Goal: Task Accomplishment & Management: Use online tool/utility

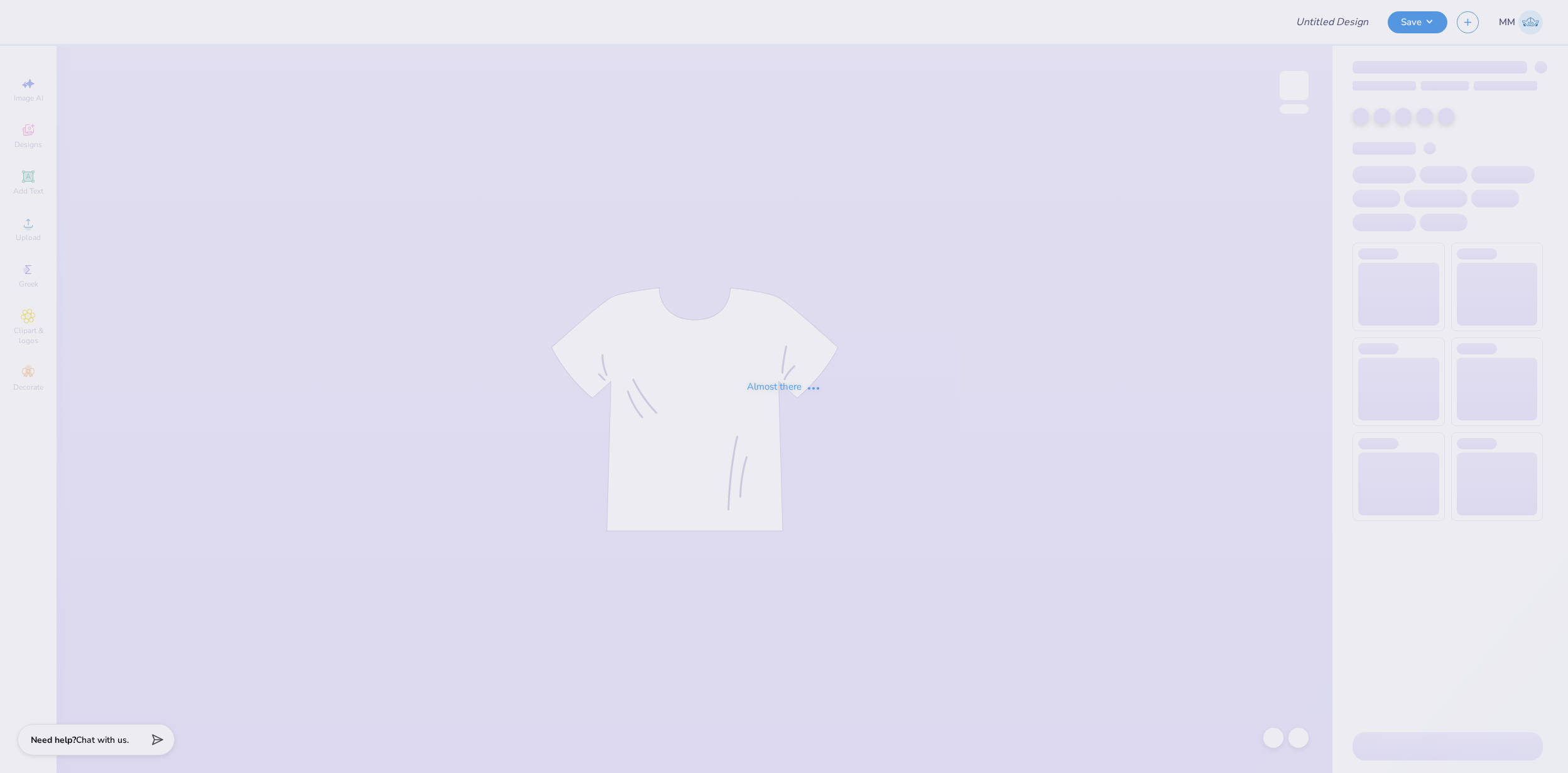
type input "FPS239233"
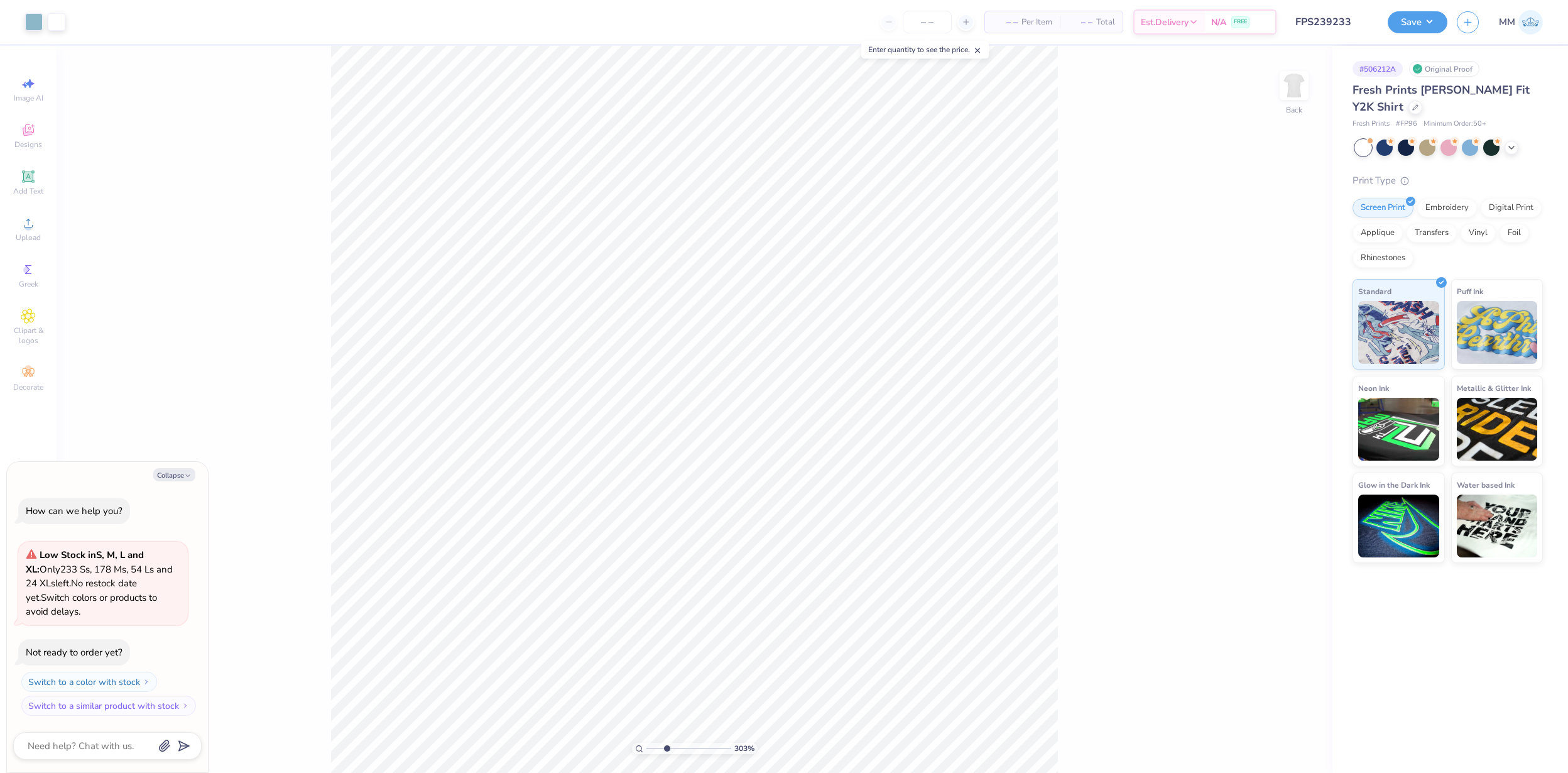
drag, startPoint x: 649, startPoint y: 746, endPoint x: 666, endPoint y: 748, distance: 17.1
type input "3.03"
click at [666, 748] on input "range" at bounding box center [689, 748] width 85 height 11
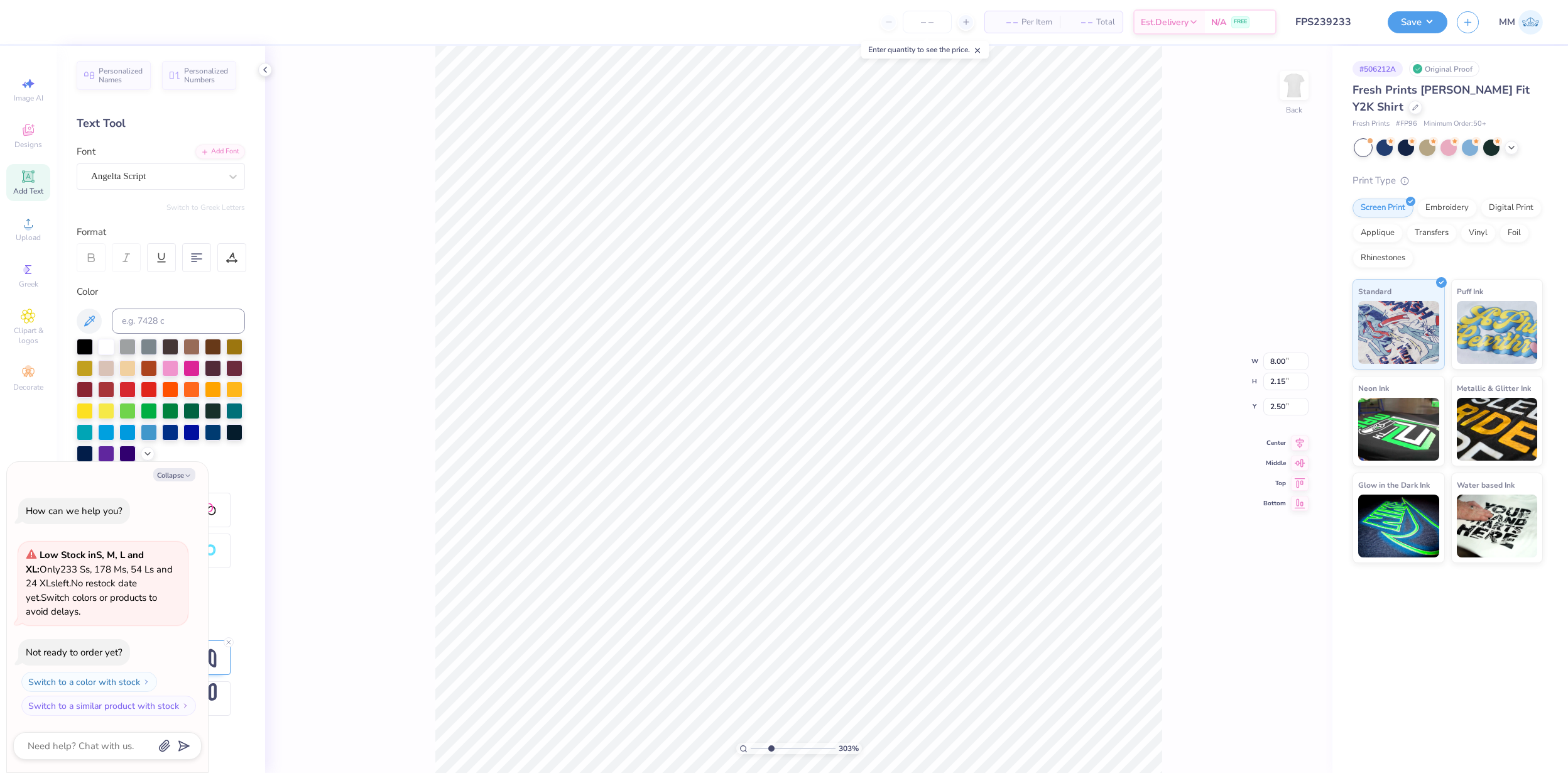
click at [186, 483] on div "Collapse How can we help you? Low Stock in S, M, L and XL : Only 233 Ss, 178 Ms…" at bounding box center [108, 617] width 201 height 311
click at [178, 475] on button "Collapse" at bounding box center [174, 474] width 42 height 13
type textarea "x"
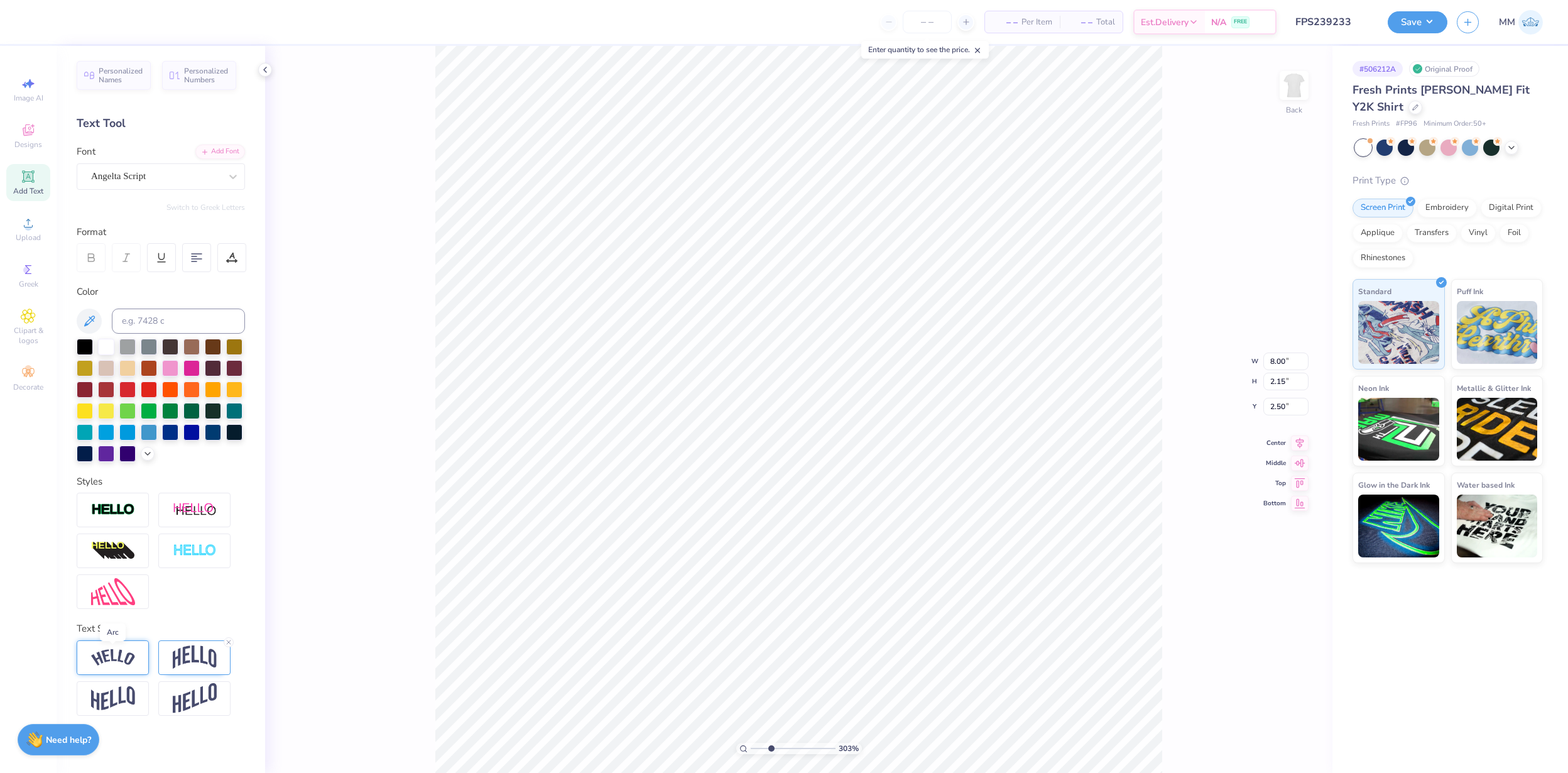
click at [131, 663] on img at bounding box center [112, 657] width 44 height 17
type input "8.55"
type input "1.69"
type input "2.73"
click at [183, 664] on img at bounding box center [194, 657] width 44 height 24
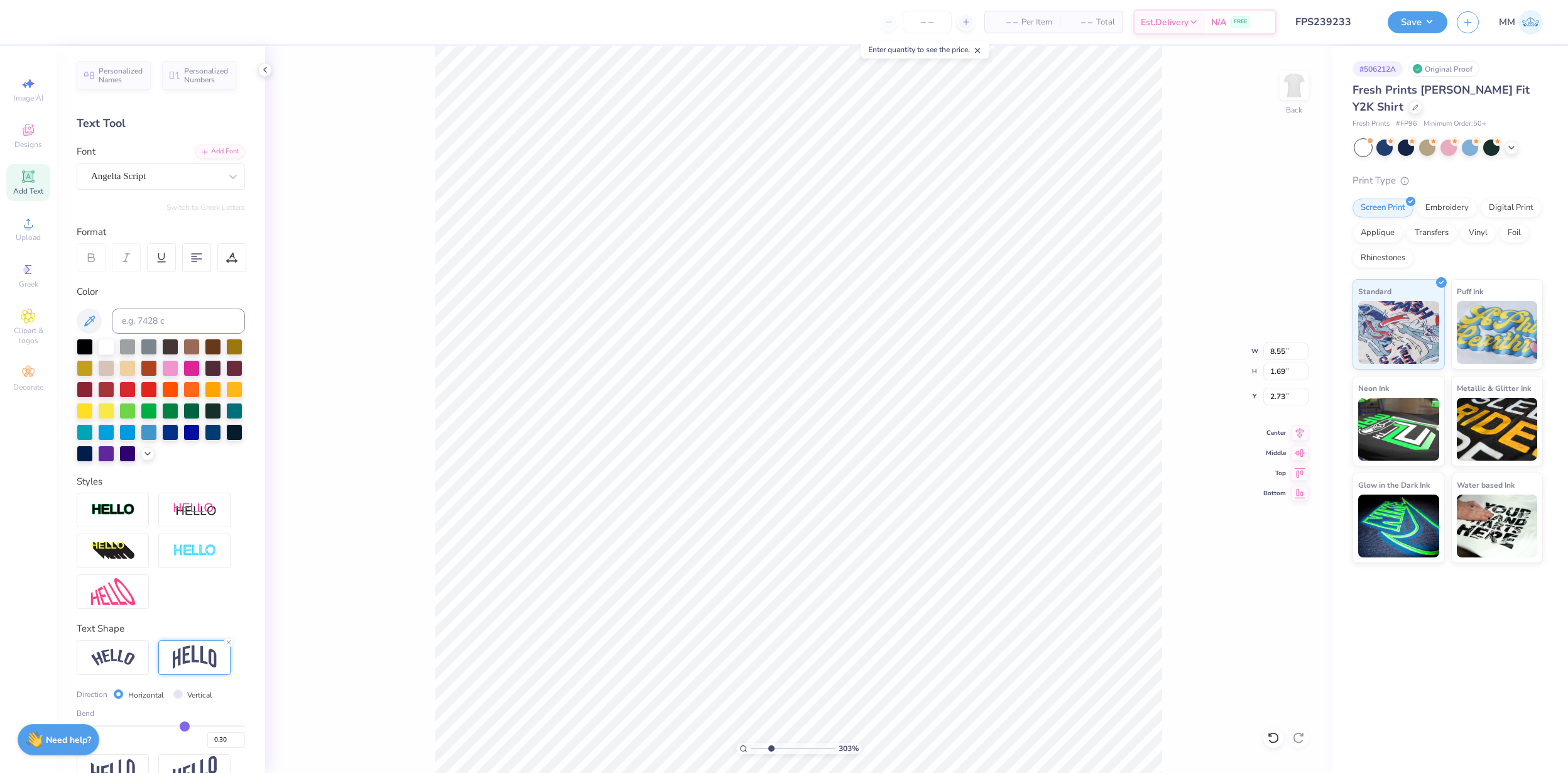
type input "8.00"
type input "2.15"
type input "2.50"
click at [229, 640] on line at bounding box center [229, 642] width 4 height 4
type input "1.36"
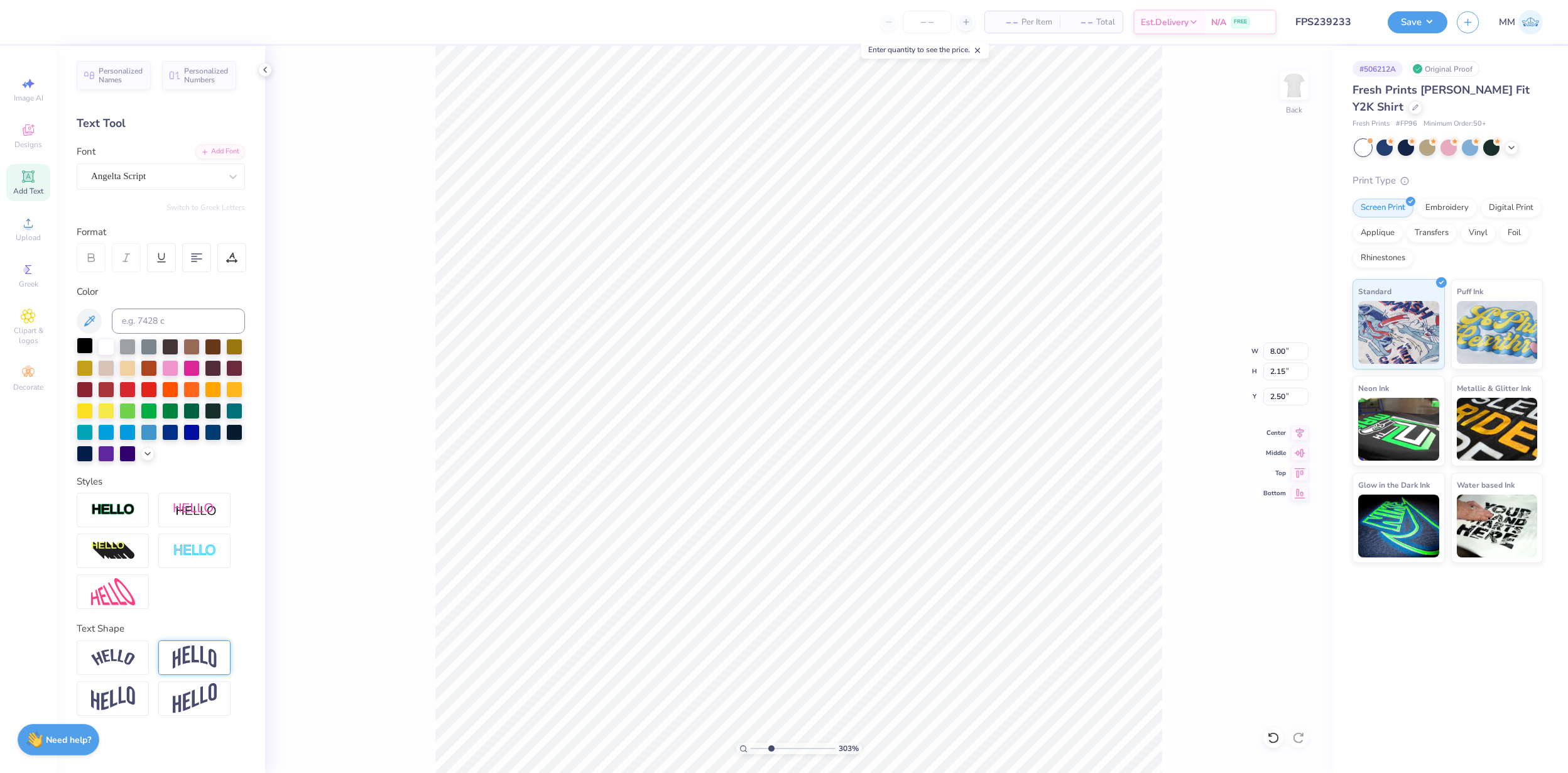
type input "2.90"
click at [88, 340] on div at bounding box center [84, 345] width 16 height 16
click at [118, 510] on img at bounding box center [112, 510] width 44 height 14
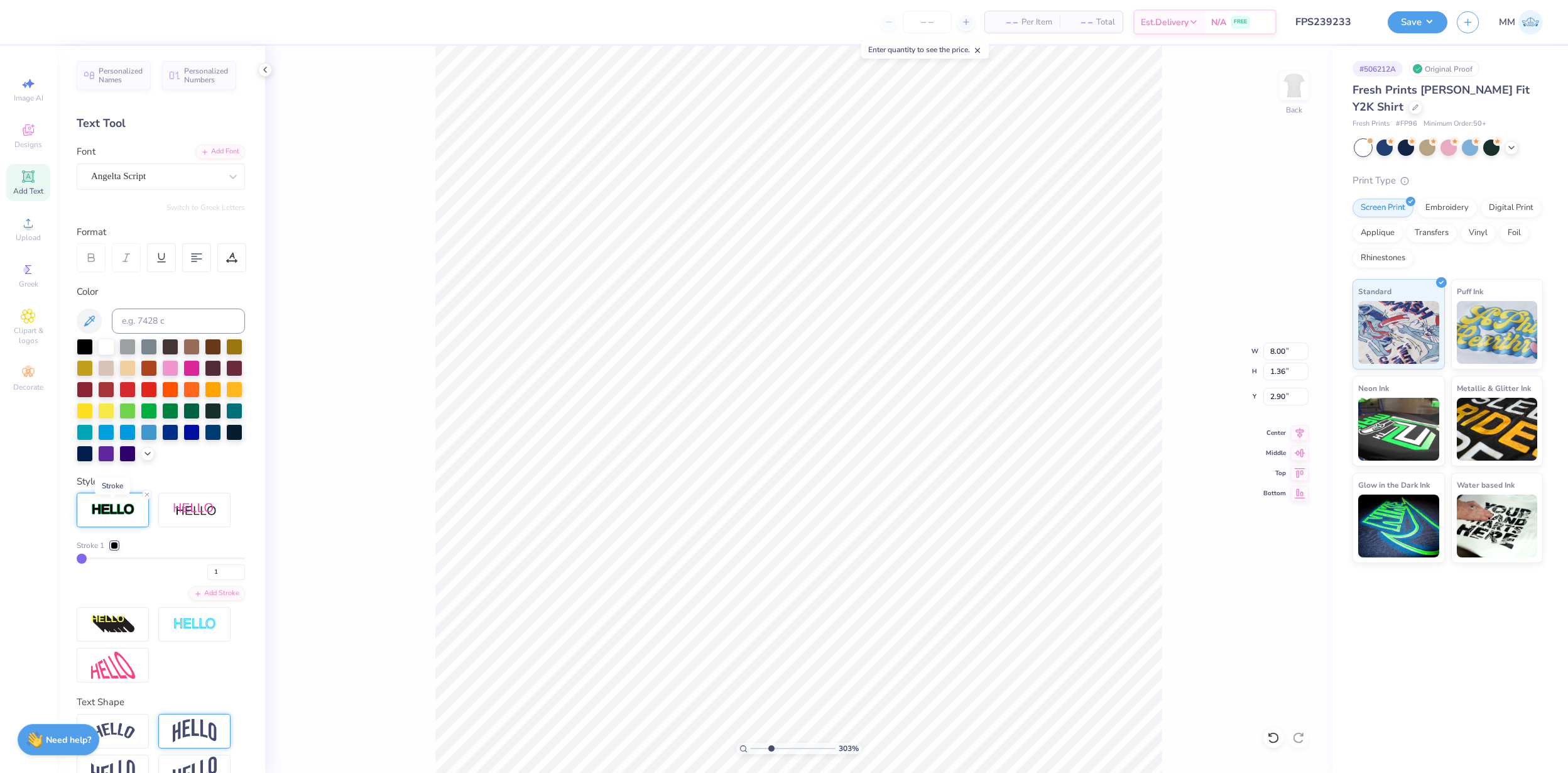
type input "8.02"
type input "1.38"
type input "2.89"
click at [229, 569] on input "1" at bounding box center [226, 572] width 38 height 16
click at [115, 545] on div at bounding box center [114, 546] width 8 height 8
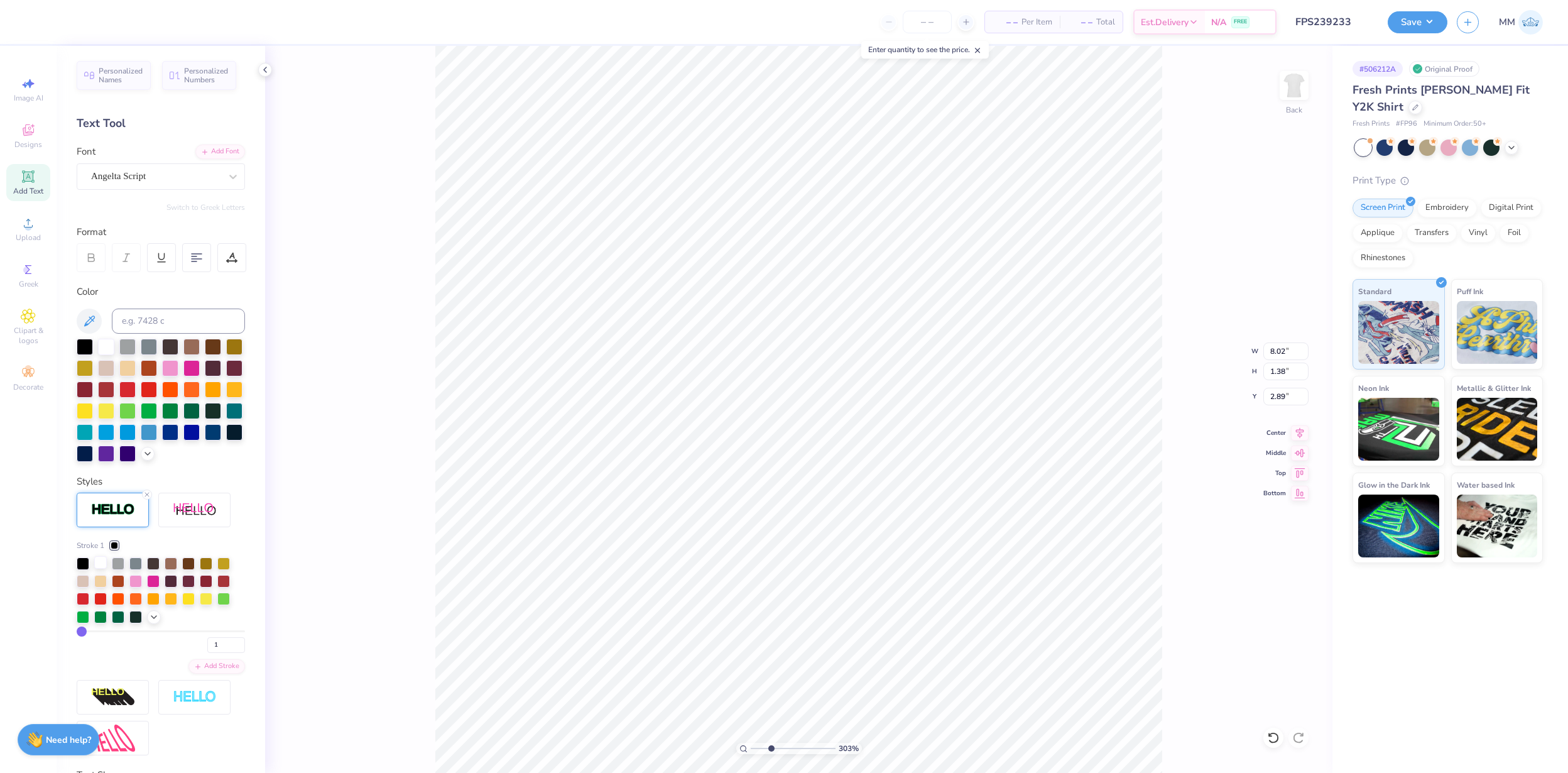
click at [99, 565] on div at bounding box center [100, 562] width 12 height 12
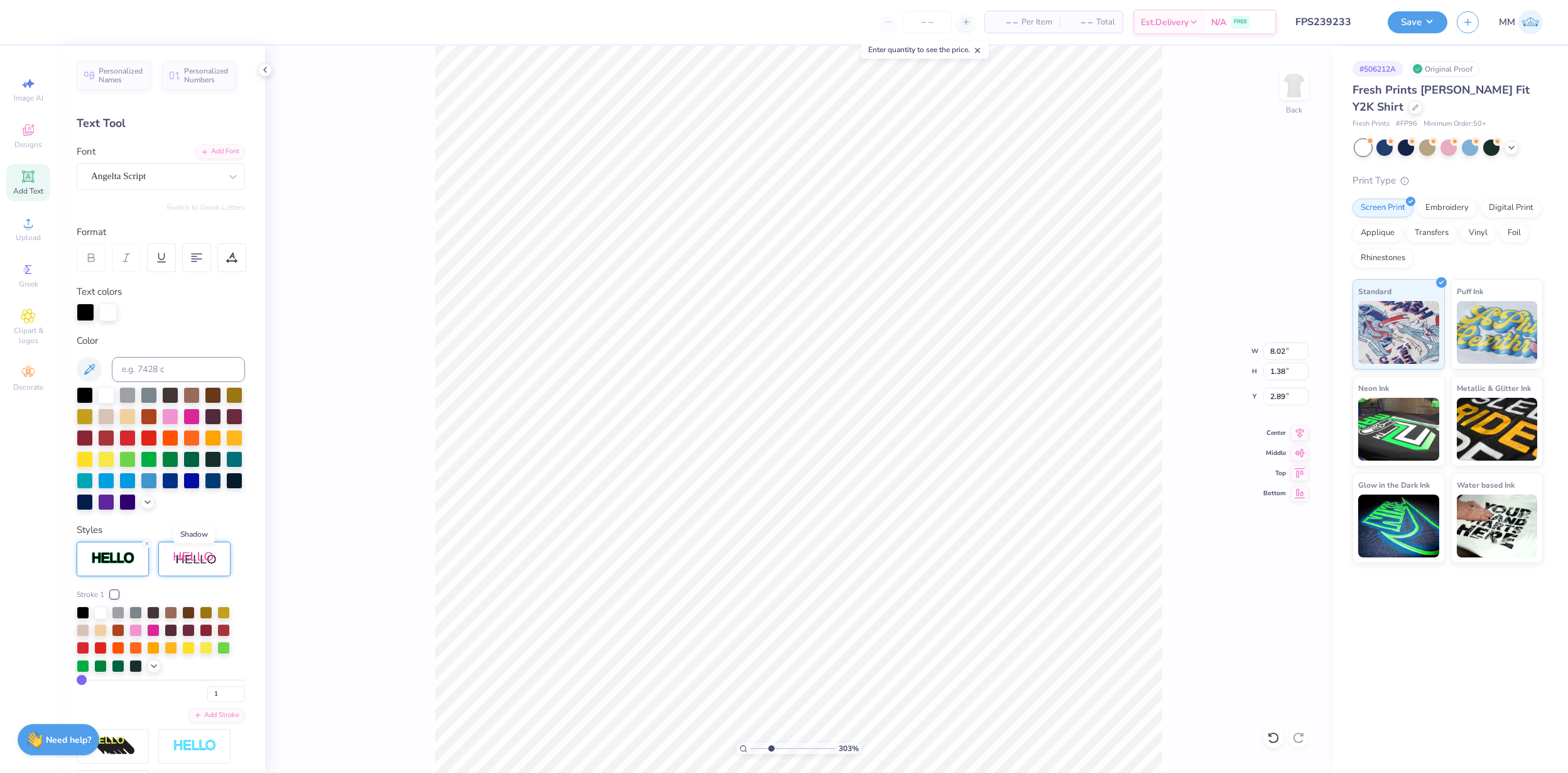
click at [206, 563] on img at bounding box center [194, 559] width 44 height 16
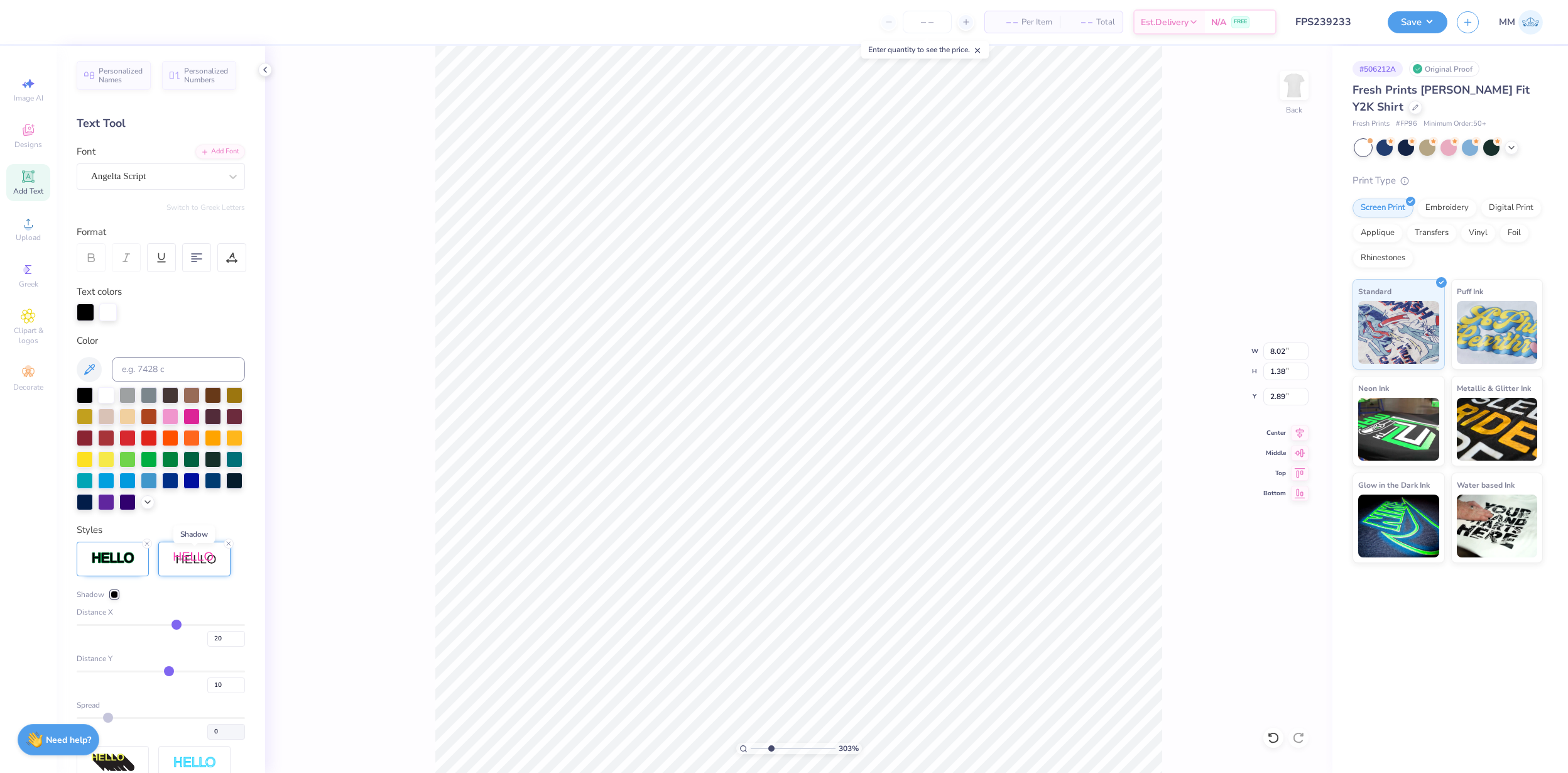
type input "9.61"
type input "1.50"
click at [231, 540] on icon at bounding box center [229, 544] width 8 height 8
type input "8.02"
type input "1.38"
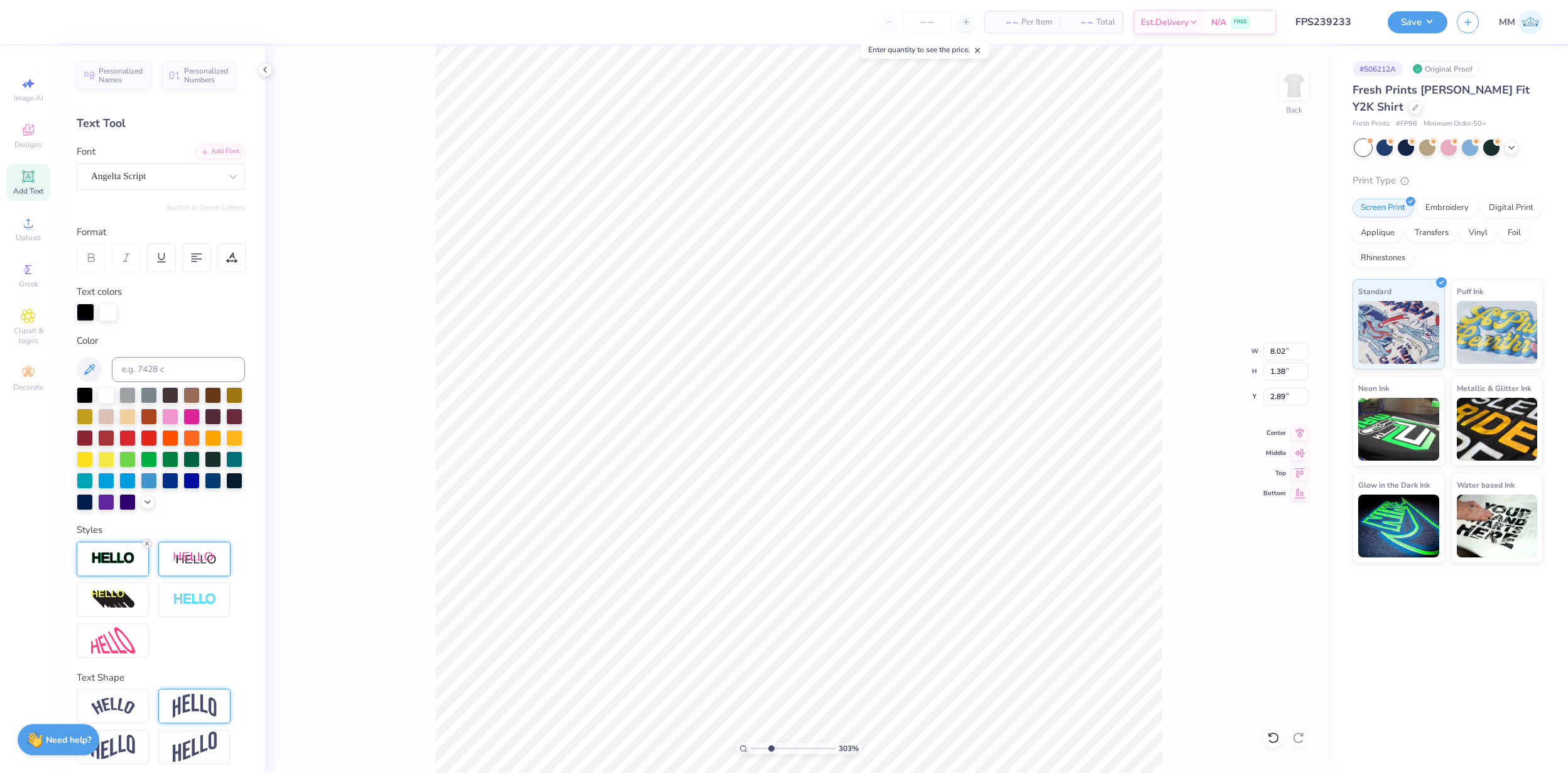
click at [148, 540] on icon at bounding box center [147, 544] width 8 height 8
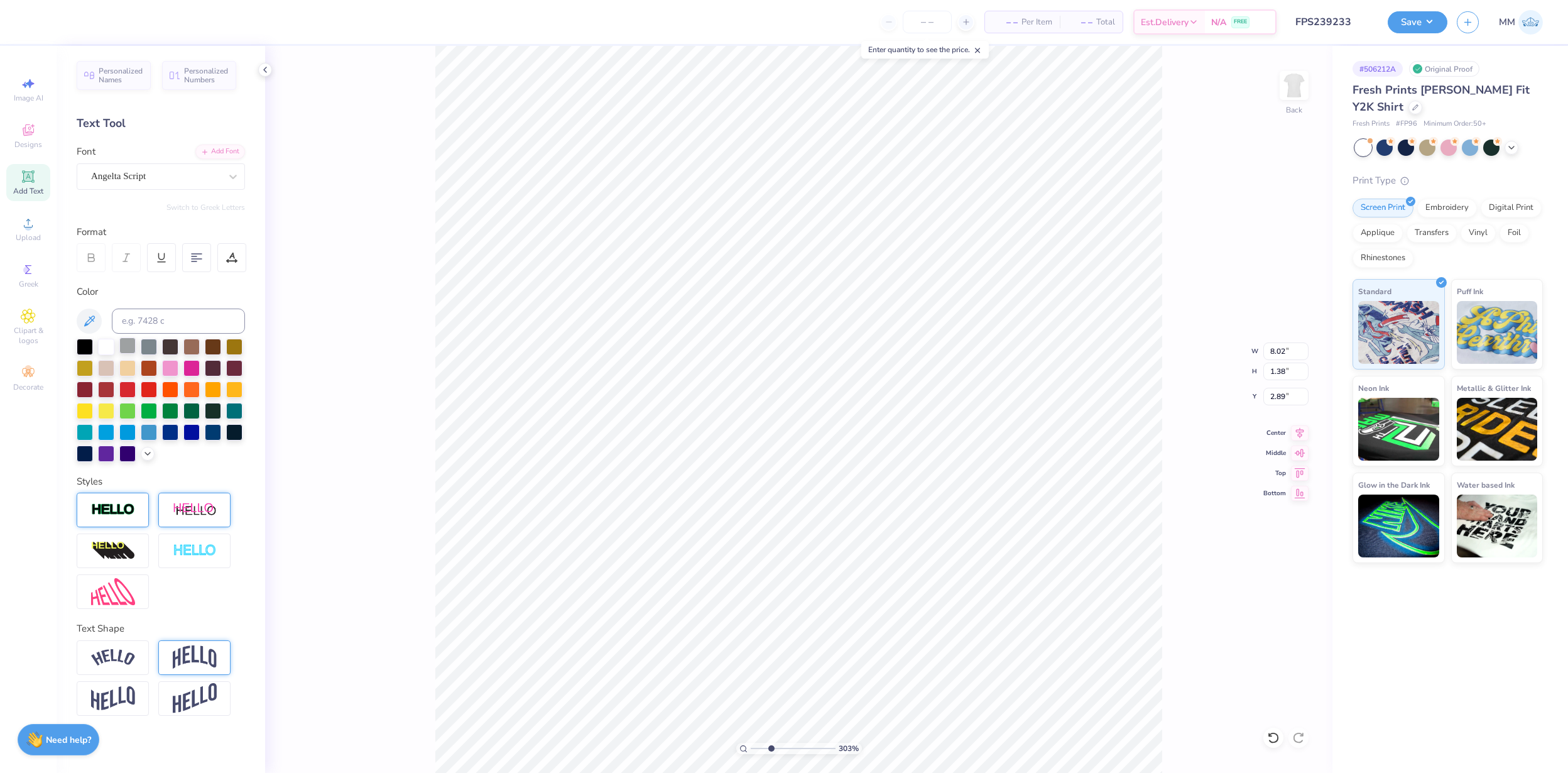
type input "8.00"
type input "1.36"
type input "7.19"
drag, startPoint x: 771, startPoint y: 746, endPoint x: 764, endPoint y: 746, distance: 7.0
type input "2.26"
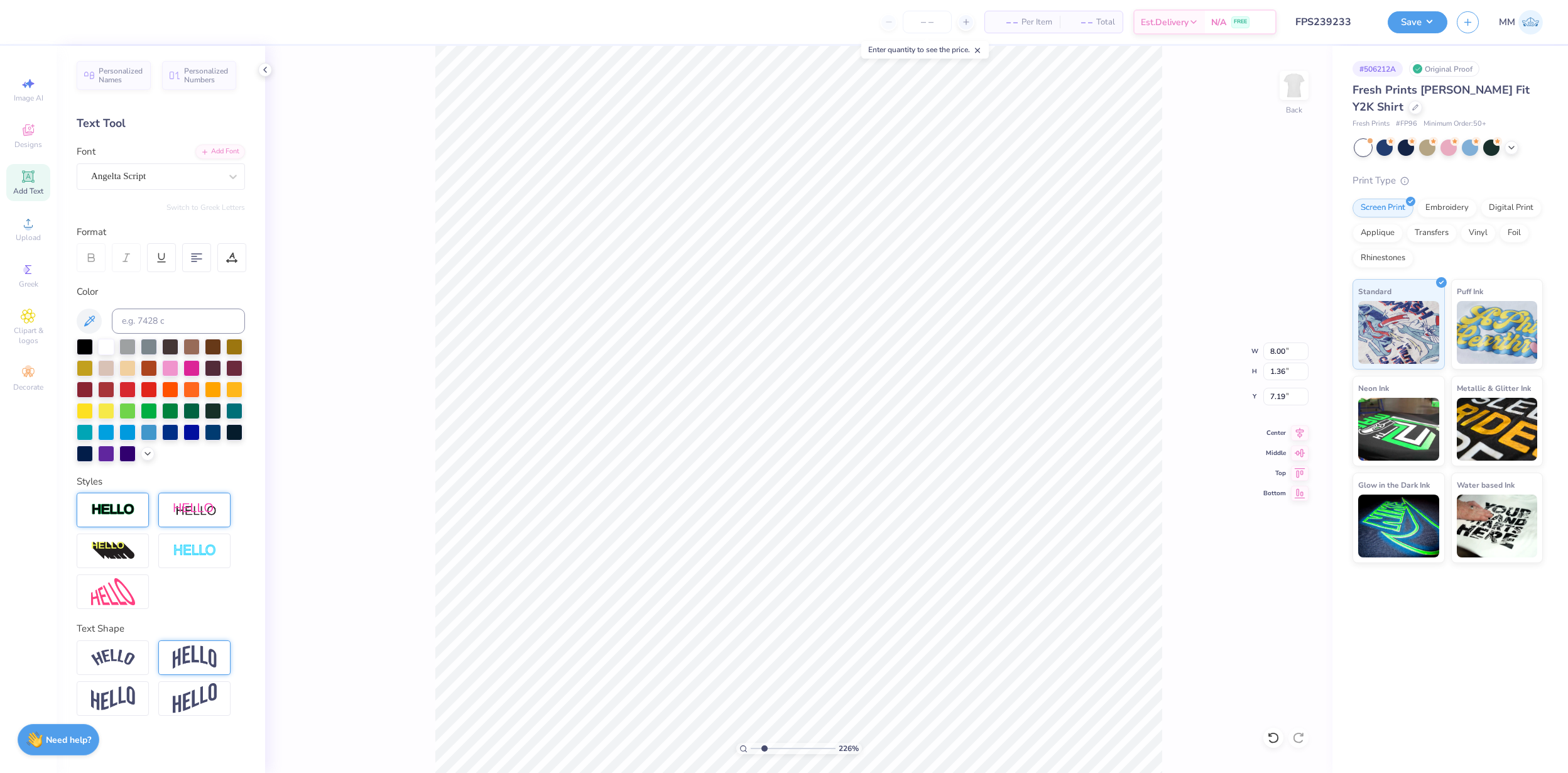
click at [764, 746] on input "range" at bounding box center [793, 748] width 85 height 11
type input "7.05"
type input "1.20"
type input "7.25"
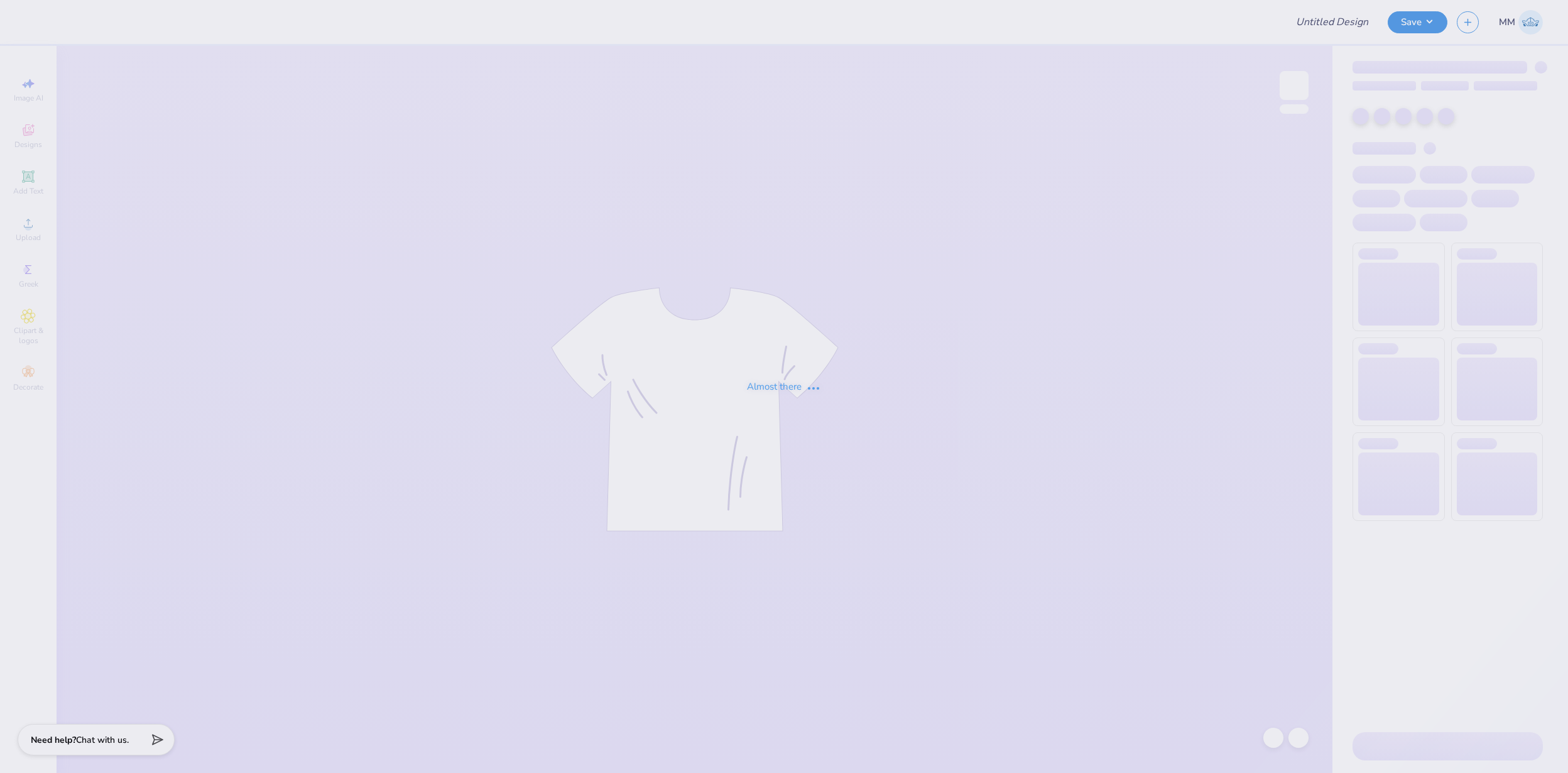
type input "FPS238847"
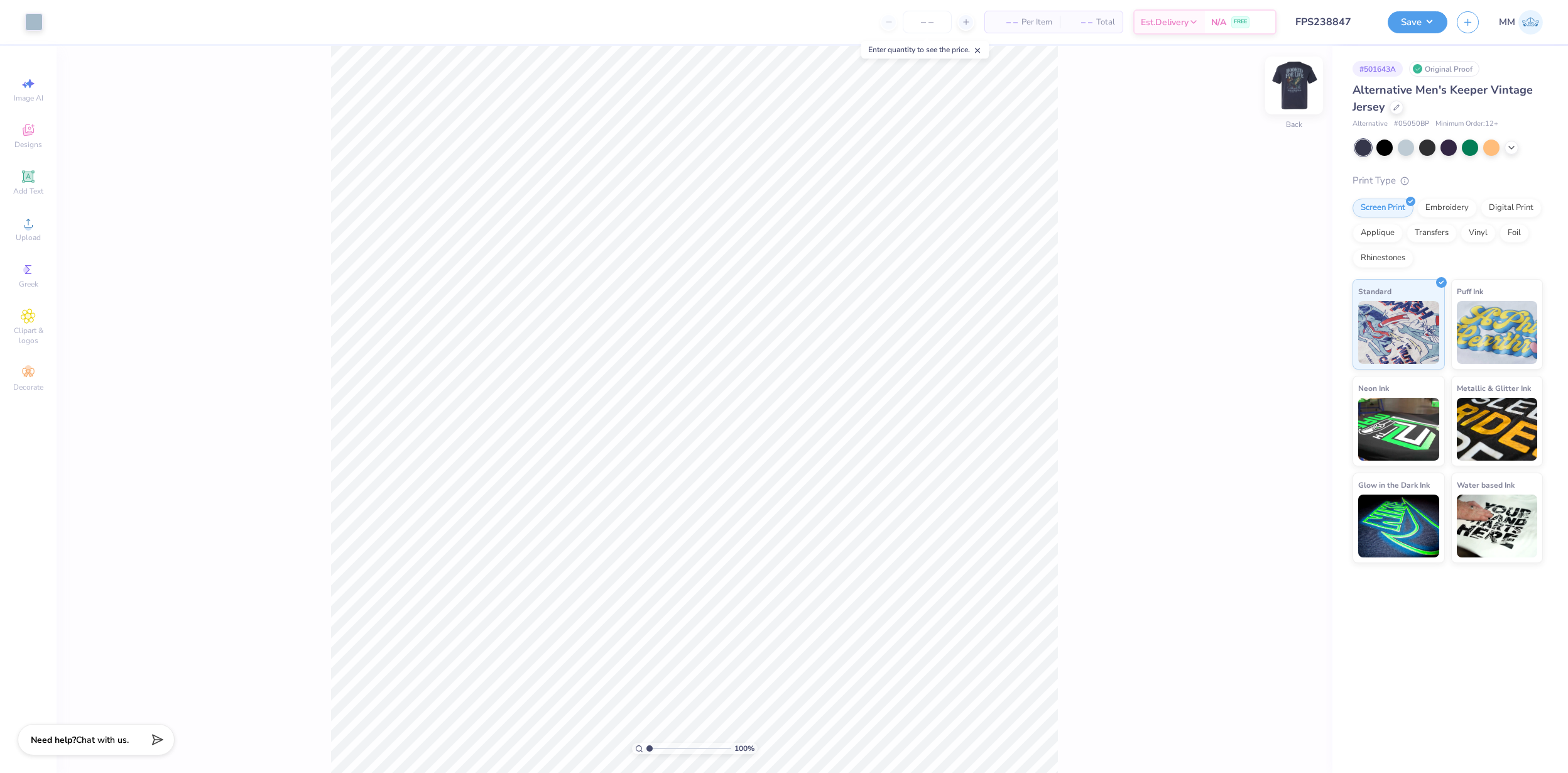
click at [1296, 83] on img at bounding box center [1294, 85] width 50 height 50
click at [1045, 82] on img at bounding box center [1294, 86] width 25 height 25
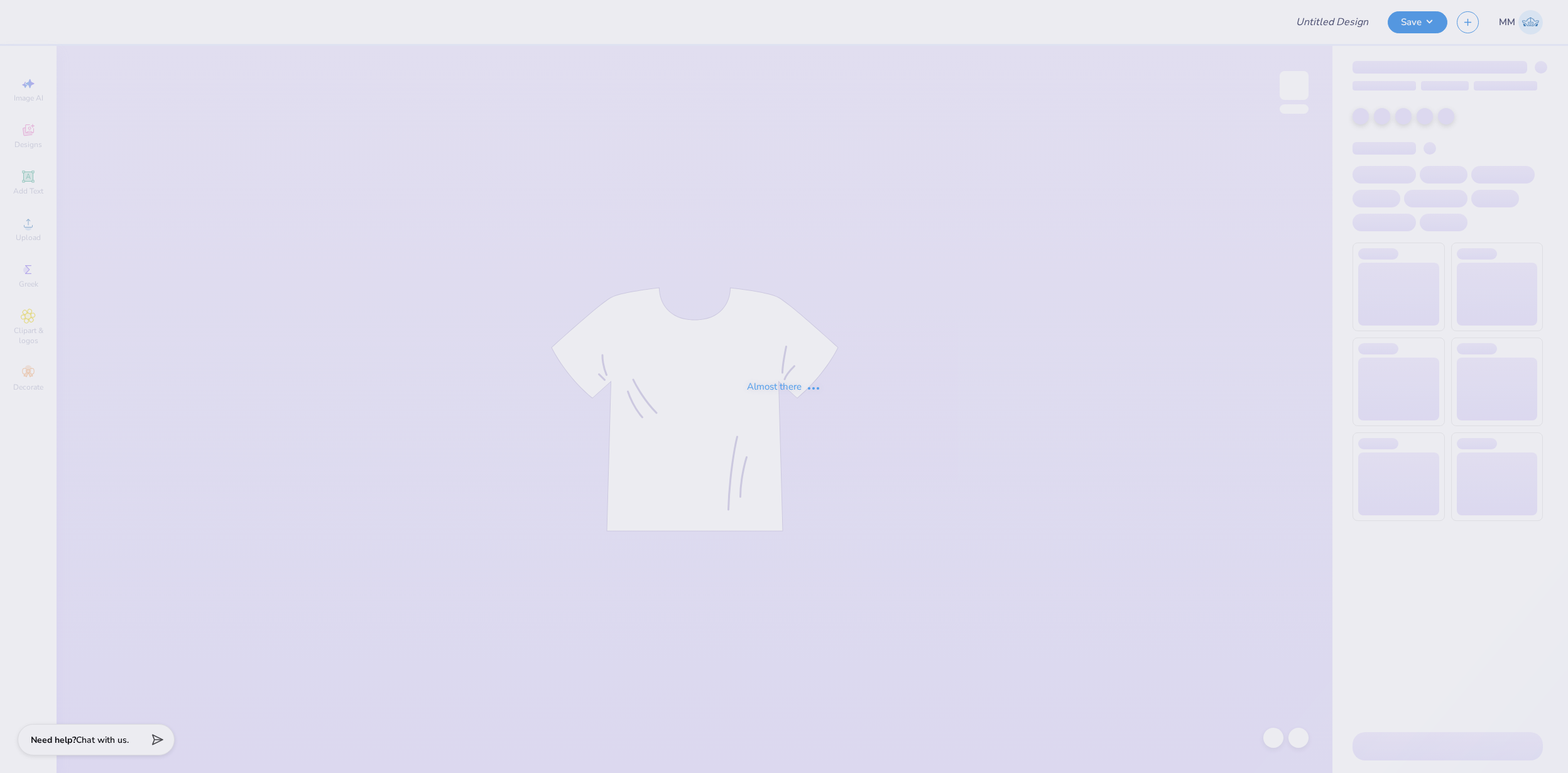
type input "FPS238885"
type input "FPS238889"
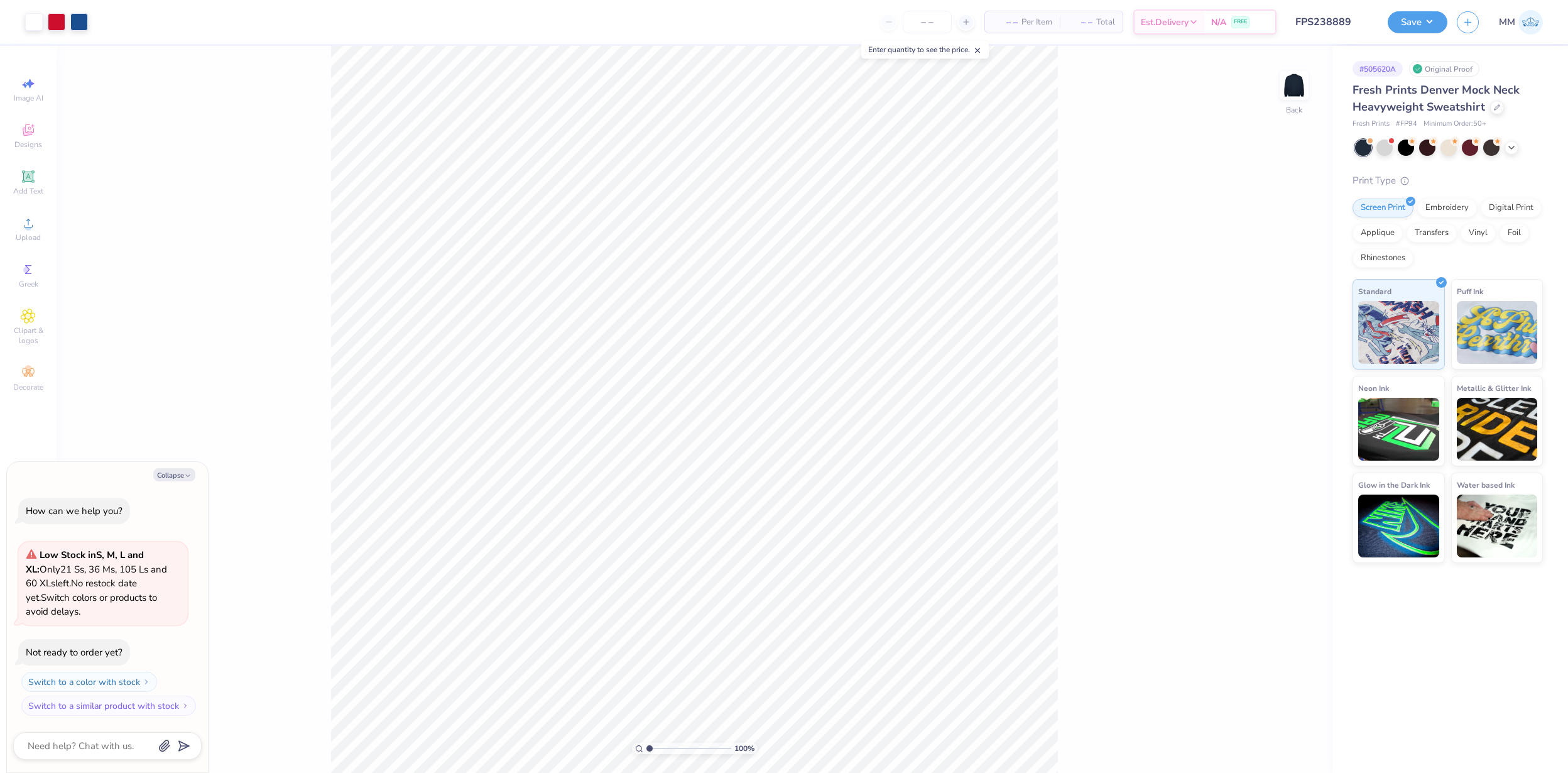
type textarea "x"
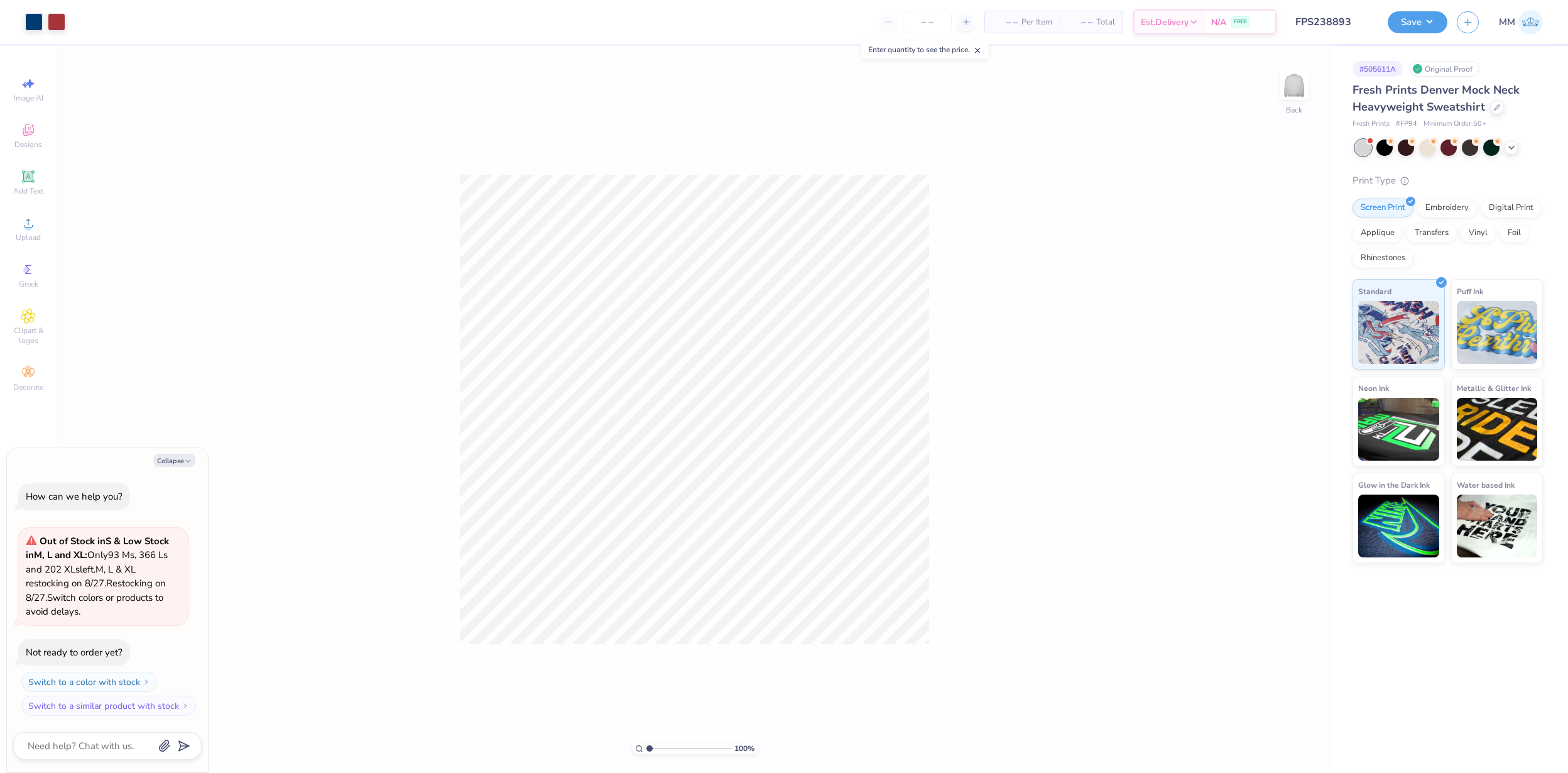
type textarea "x"
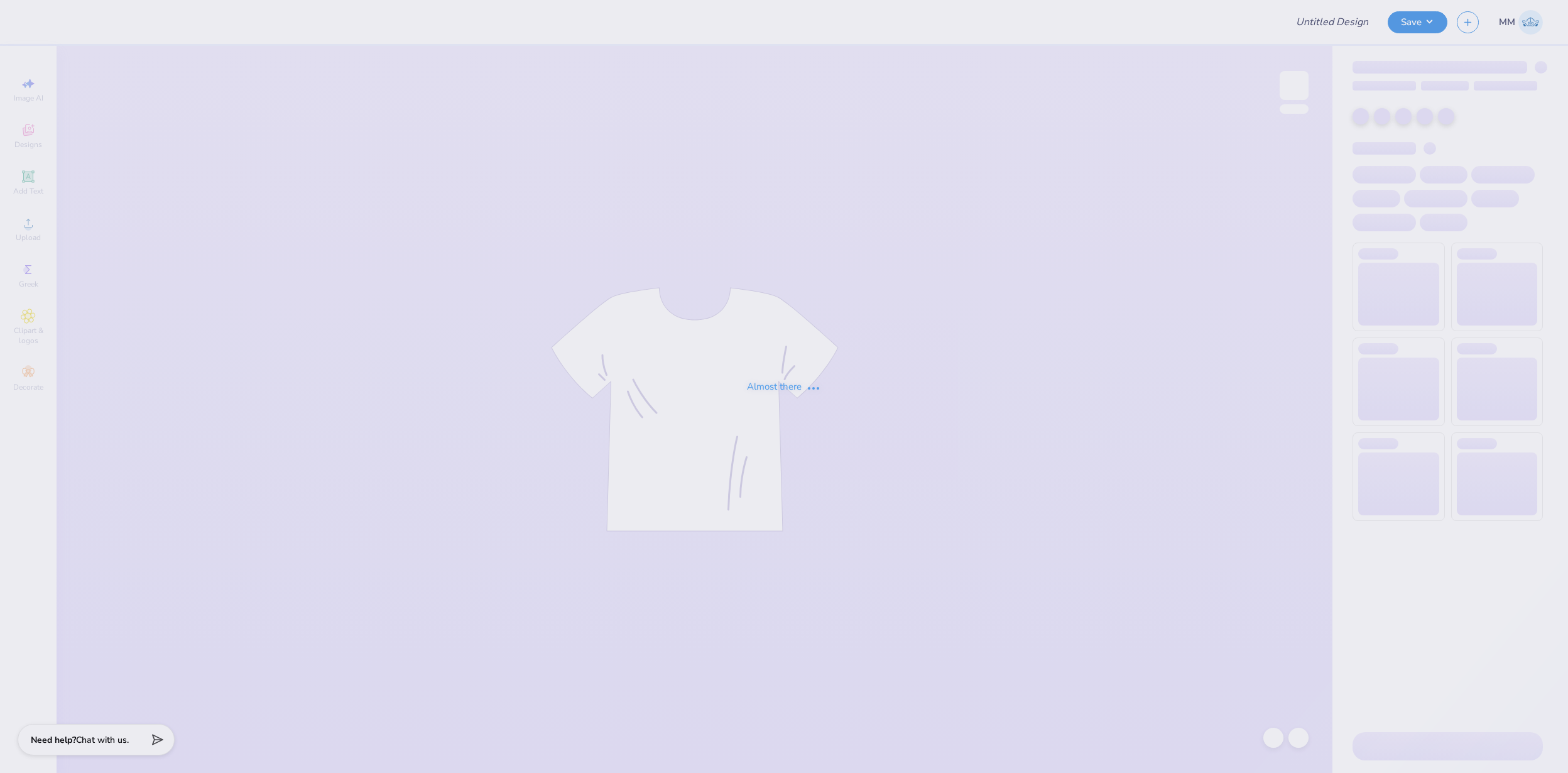
type input "FPS238904"
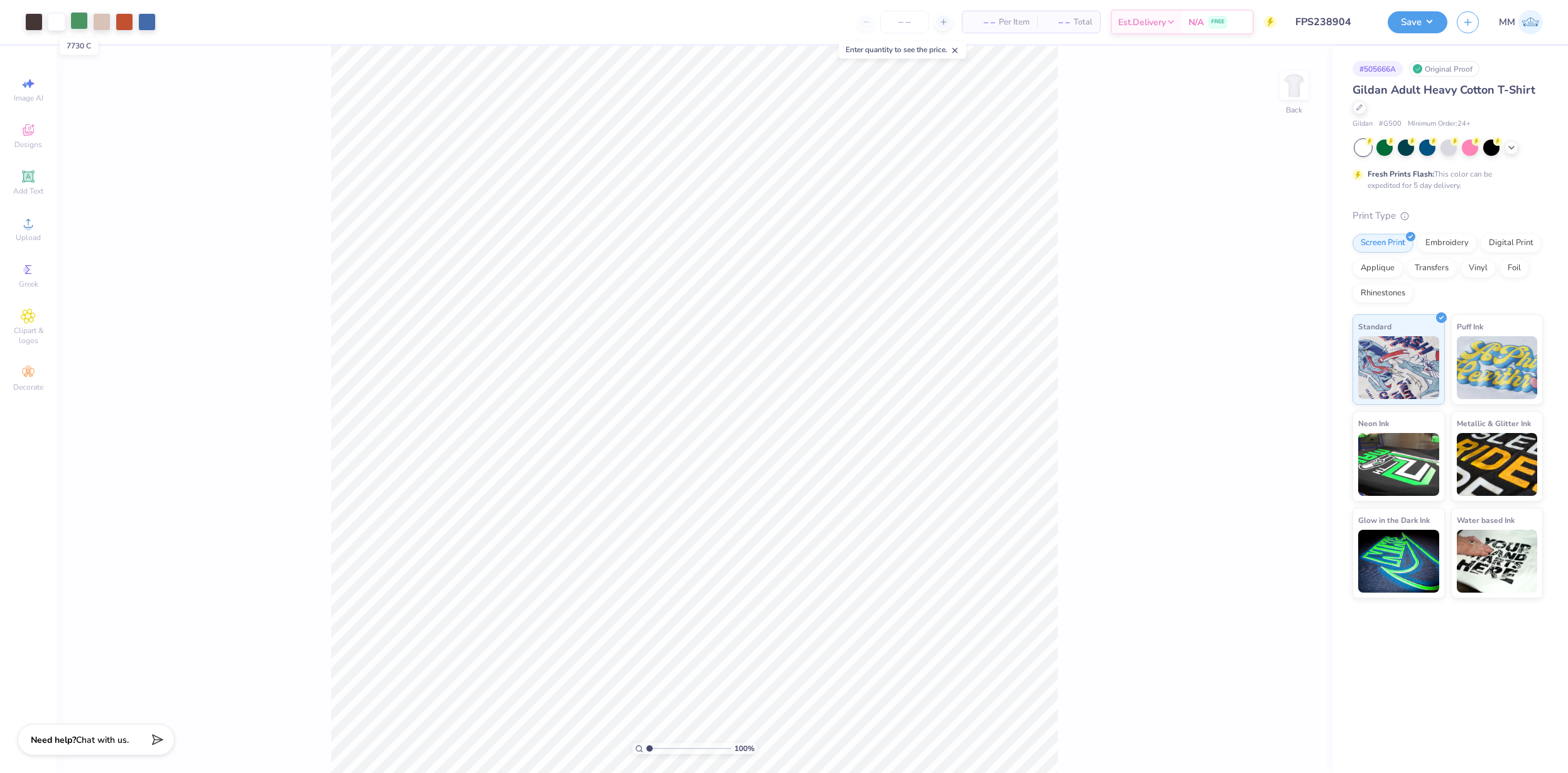
click at [80, 20] on div at bounding box center [79, 20] width 18 height 18
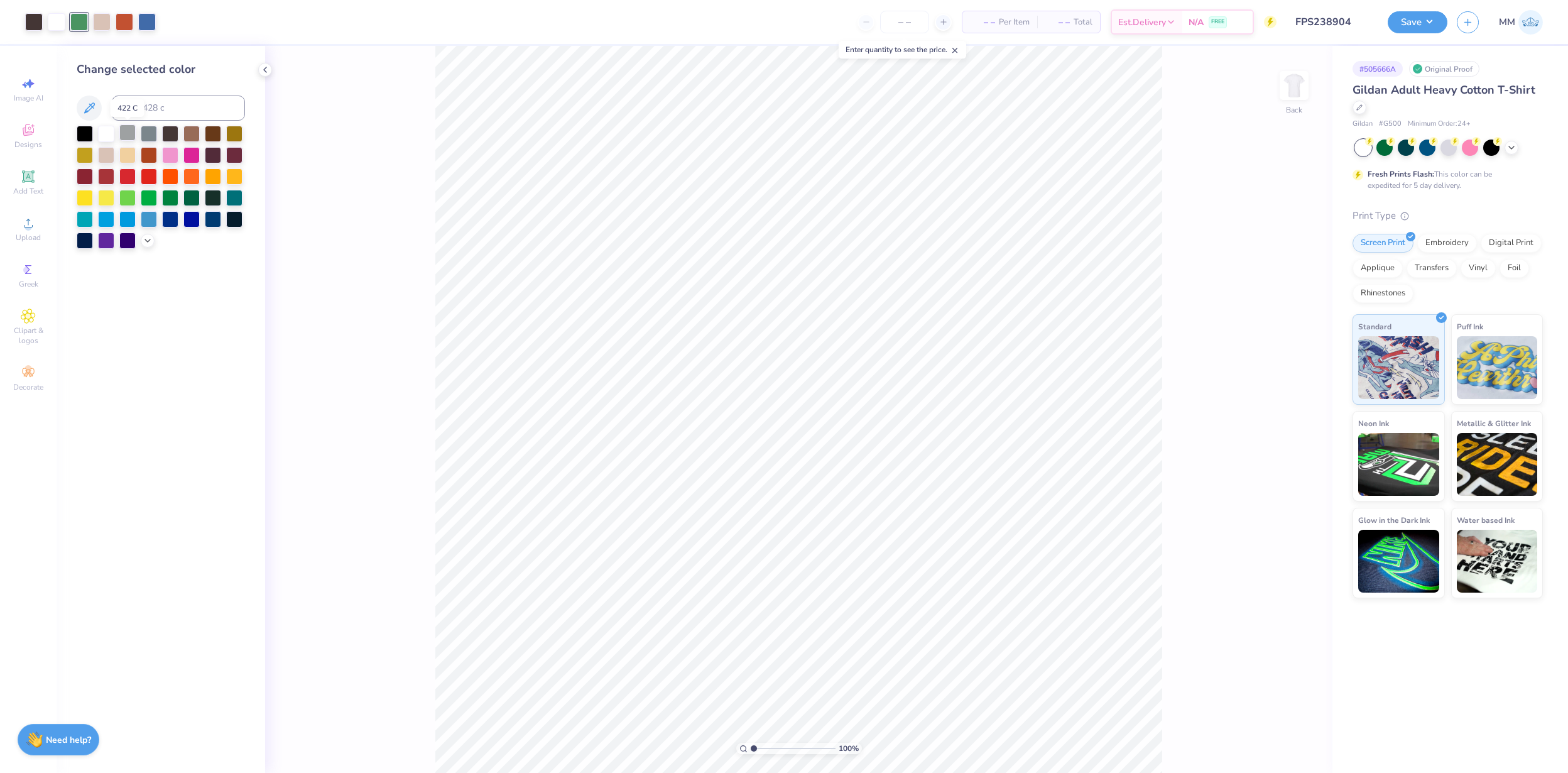
click at [130, 134] on div at bounding box center [127, 132] width 16 height 16
click at [148, 238] on icon at bounding box center [147, 239] width 10 height 10
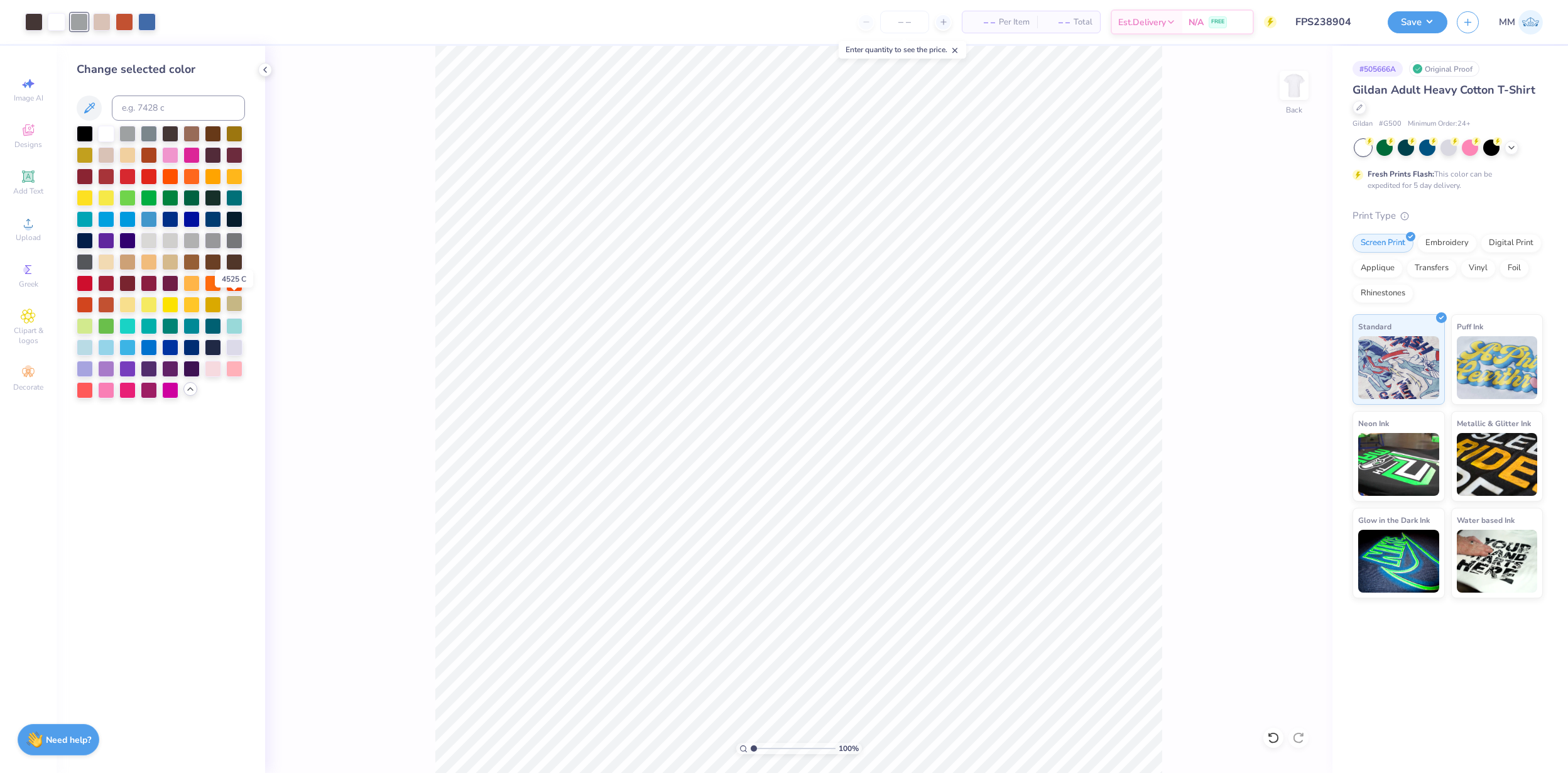
click at [233, 308] on div at bounding box center [234, 303] width 16 height 16
click at [127, 17] on div at bounding box center [124, 20] width 18 height 18
click at [152, 150] on div at bounding box center [148, 154] width 16 height 16
click at [153, 25] on div at bounding box center [147, 20] width 18 height 18
click at [227, 350] on div at bounding box center [234, 346] width 16 height 16
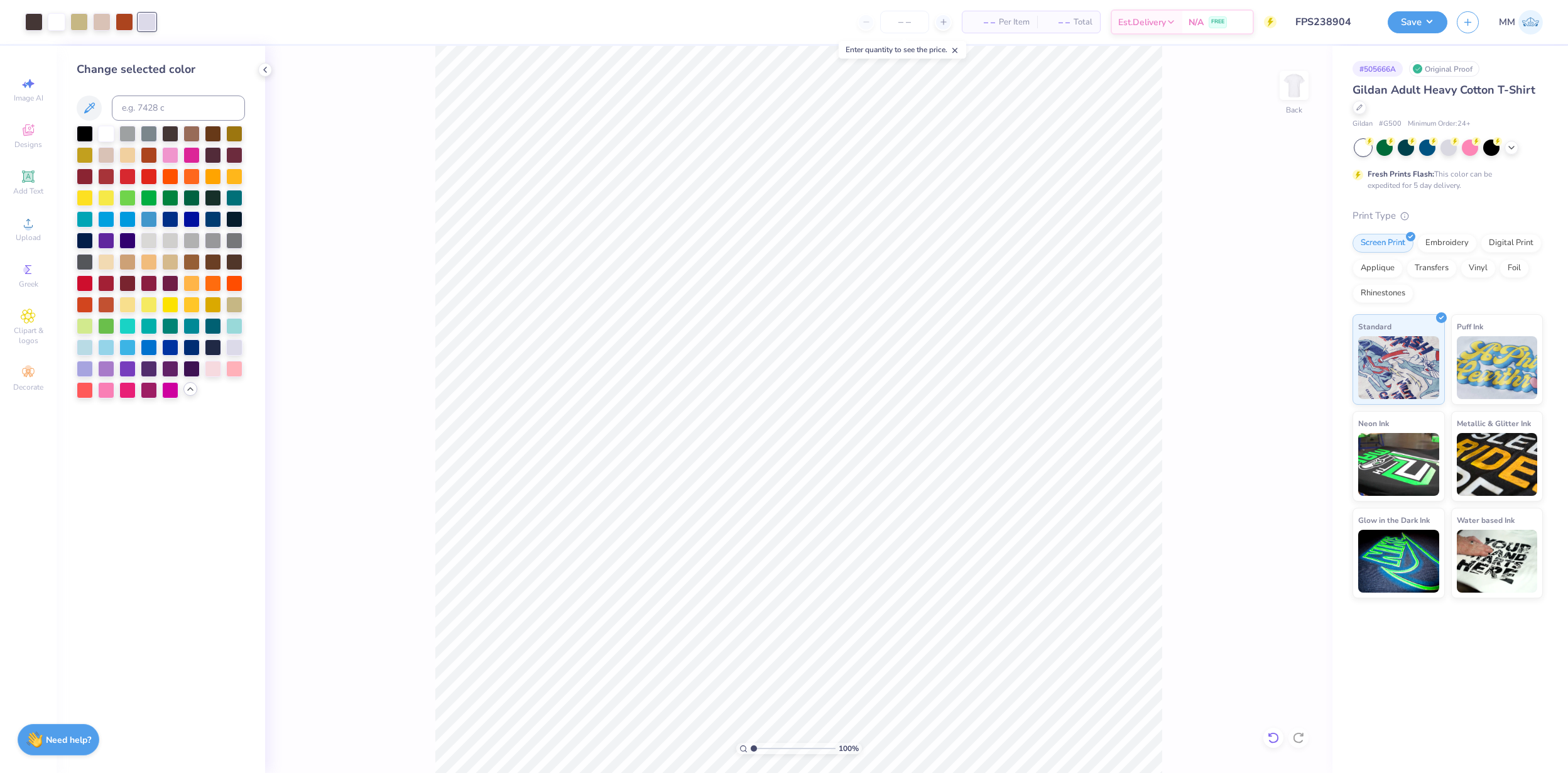
click at [1045, 515] on icon at bounding box center [1273, 737] width 10 height 11
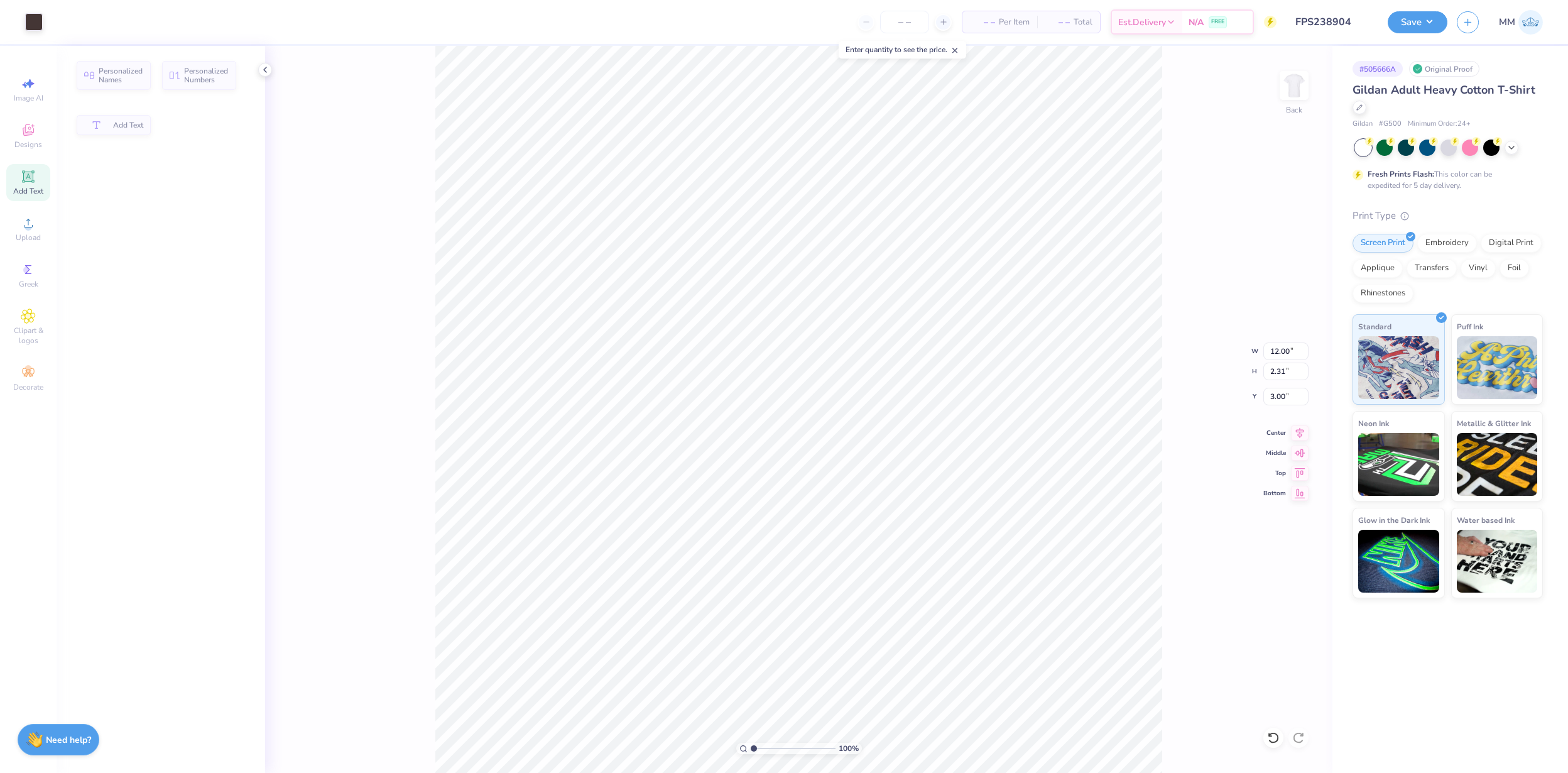
type input "2.31"
type input "3.00"
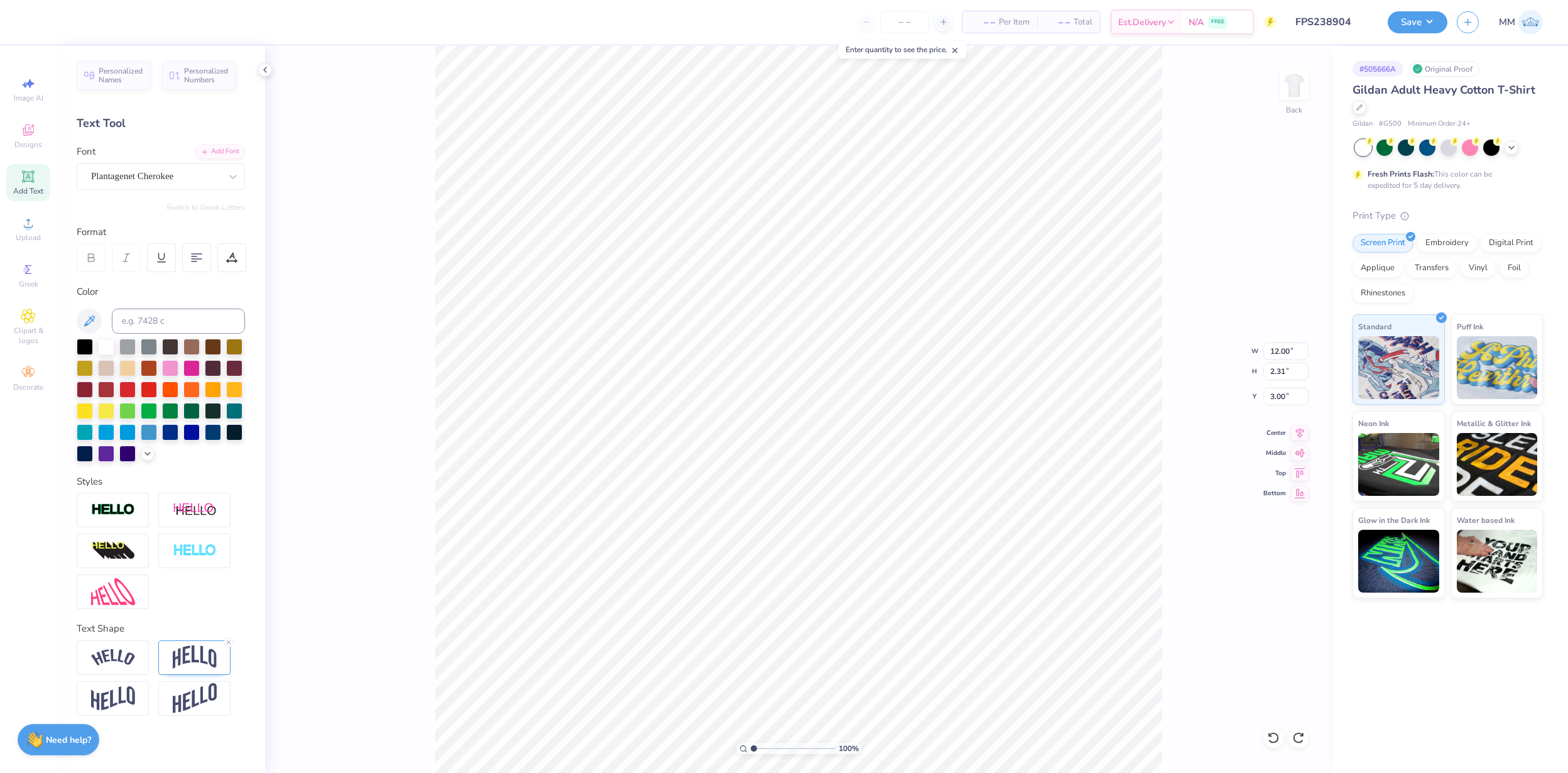
type input "7.70"
type input "5.15"
type input "10.79"
type input "6.92"
type input "5.46"
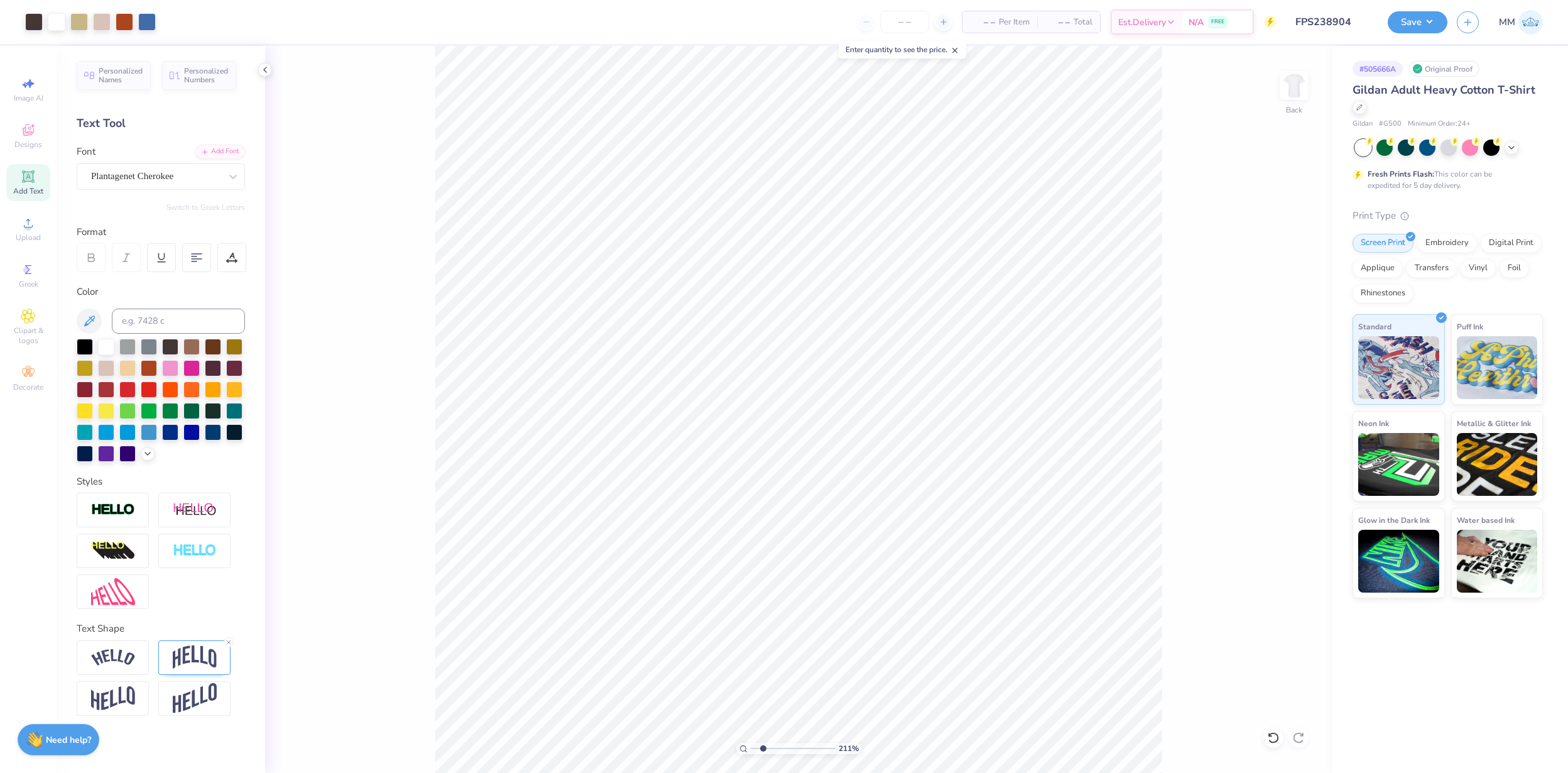
drag, startPoint x: 773, startPoint y: 744, endPoint x: 763, endPoint y: 743, distance: 10.0
type input "2.11"
click at [763, 515] on input "range" at bounding box center [793, 748] width 85 height 11
type input "3.70"
type input "0.54"
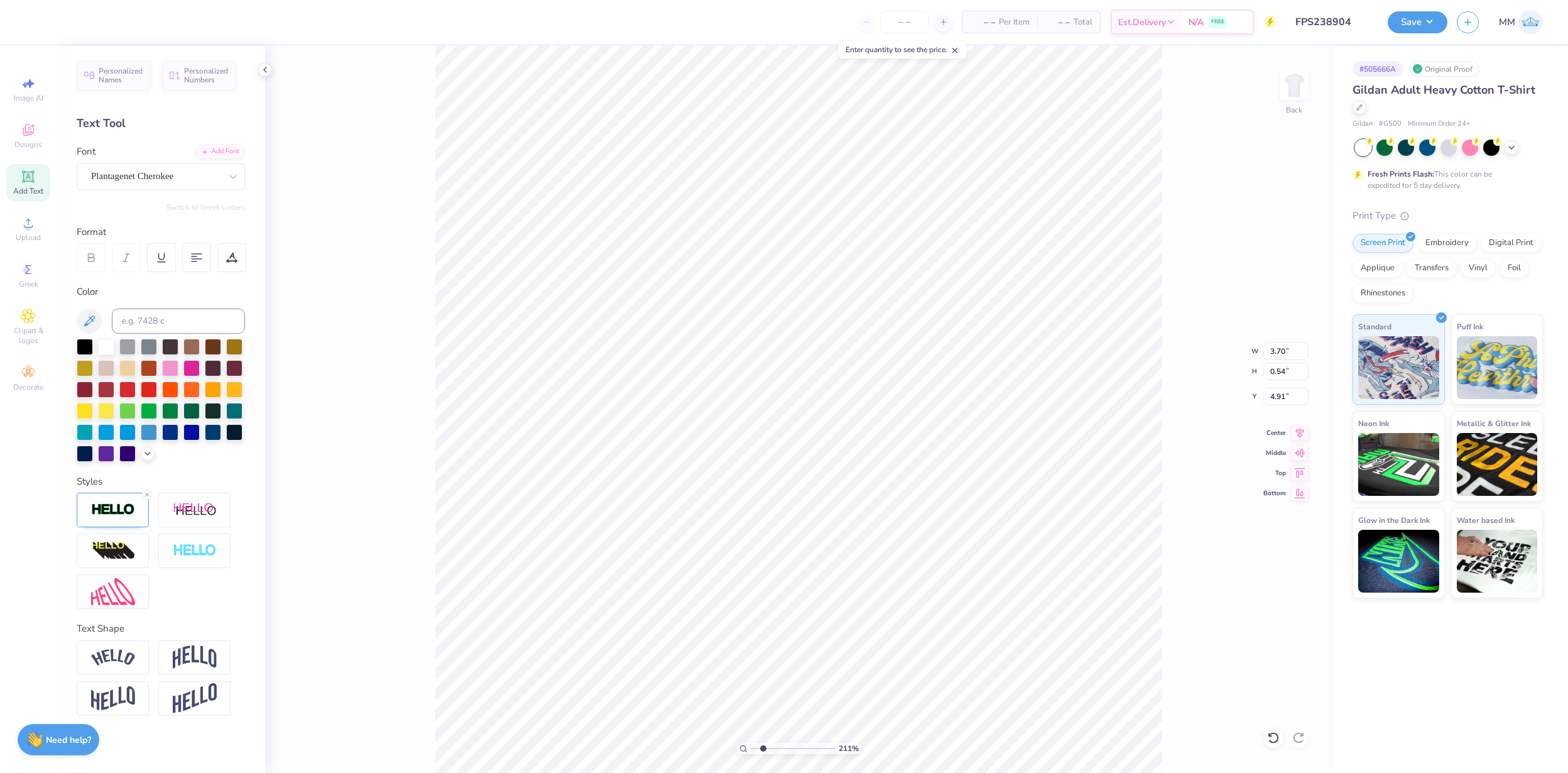
type input "5.19"
type input "12.00"
type input "2.31"
type input "3.23"
click at [416, 188] on div "211 % Back W 12.00 12.00 " H 2.31 2.31 " Y 3.23 3.23 " Center Middle Top Bottom" at bounding box center [799, 409] width 1068 height 727
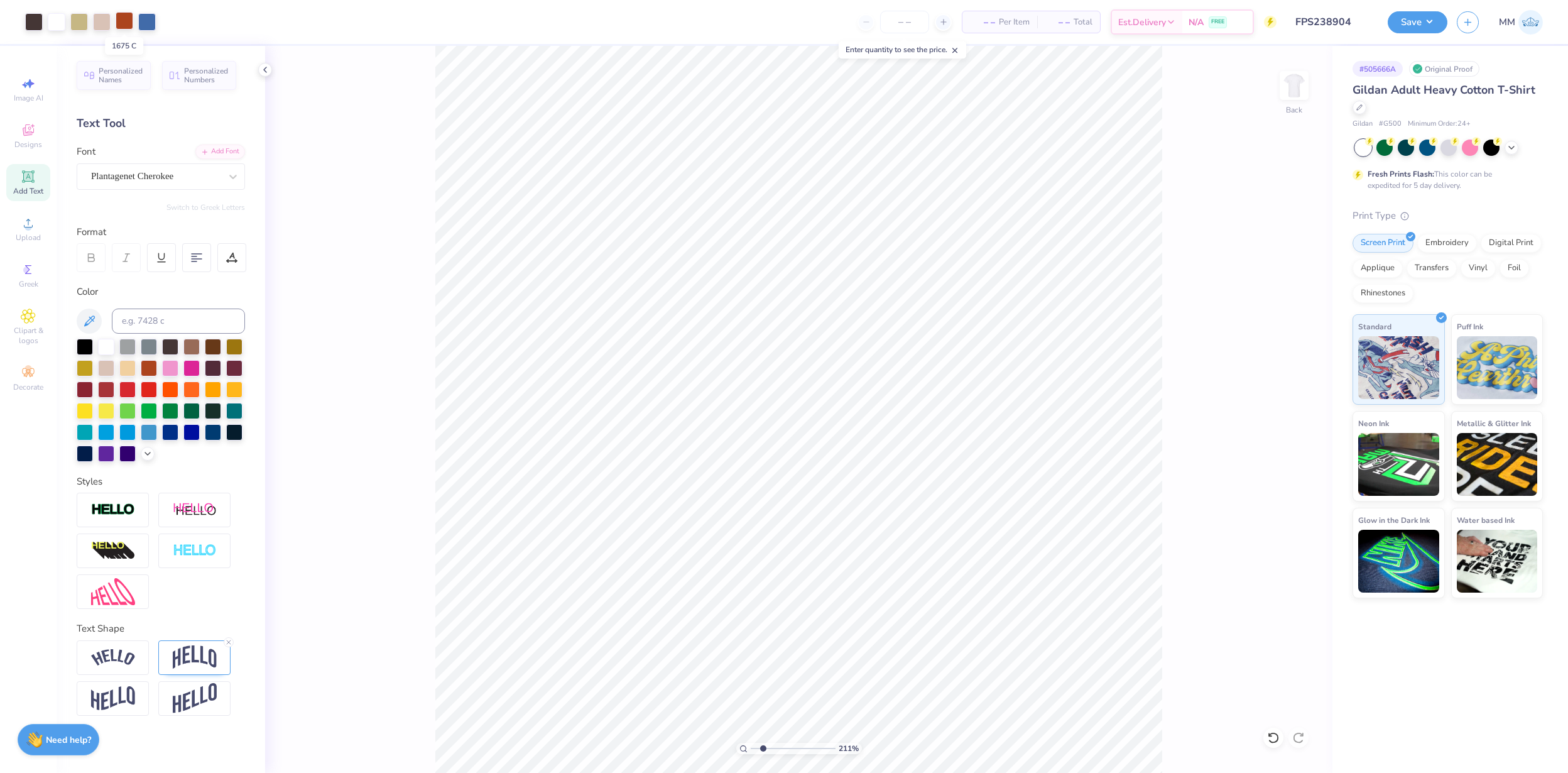
click at [120, 26] on div at bounding box center [124, 20] width 18 height 18
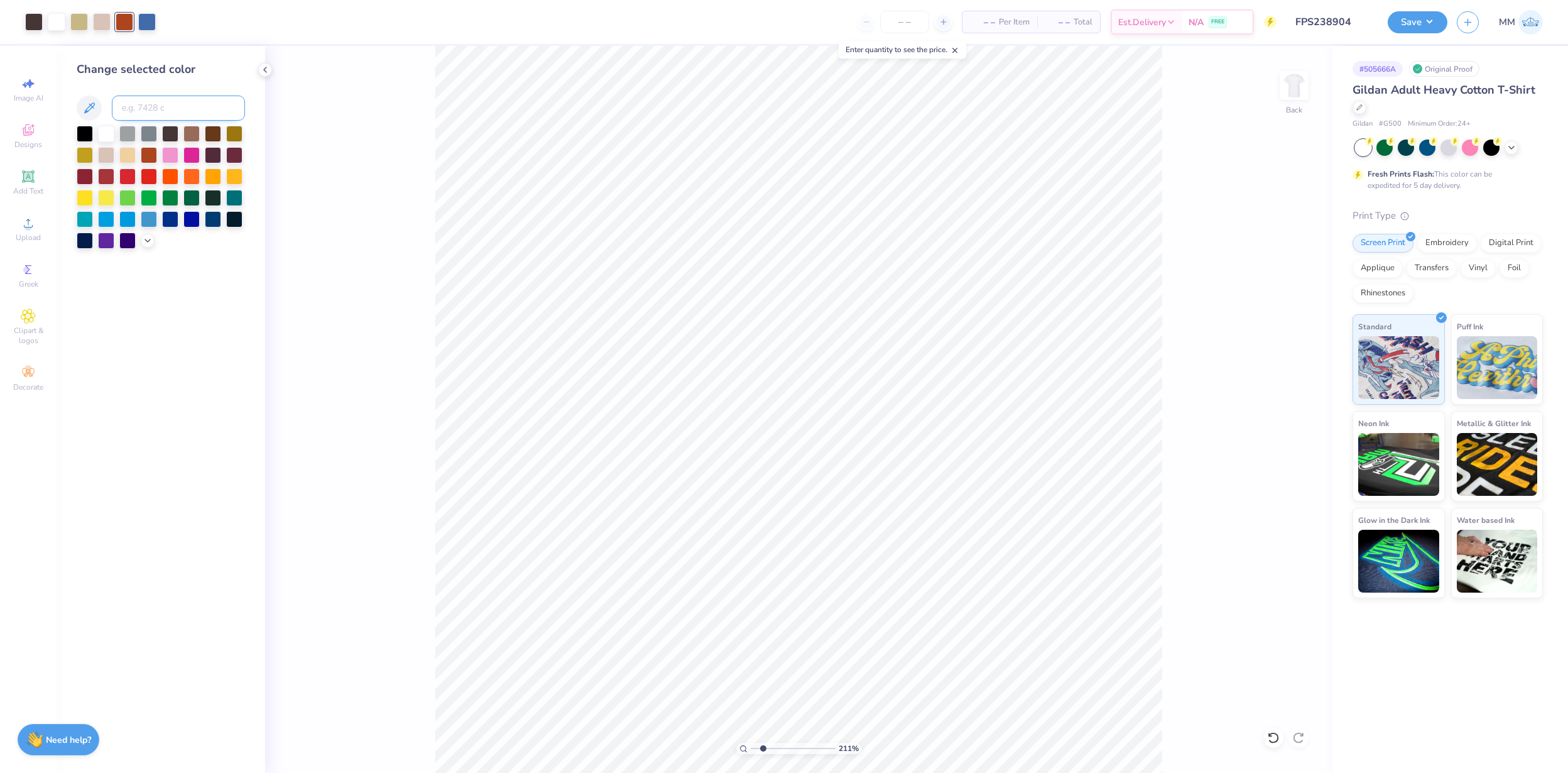
click at [157, 109] on input at bounding box center [178, 108] width 133 height 25
type input "486"
click at [1045, 515] on icon at bounding box center [1273, 737] width 12 height 12
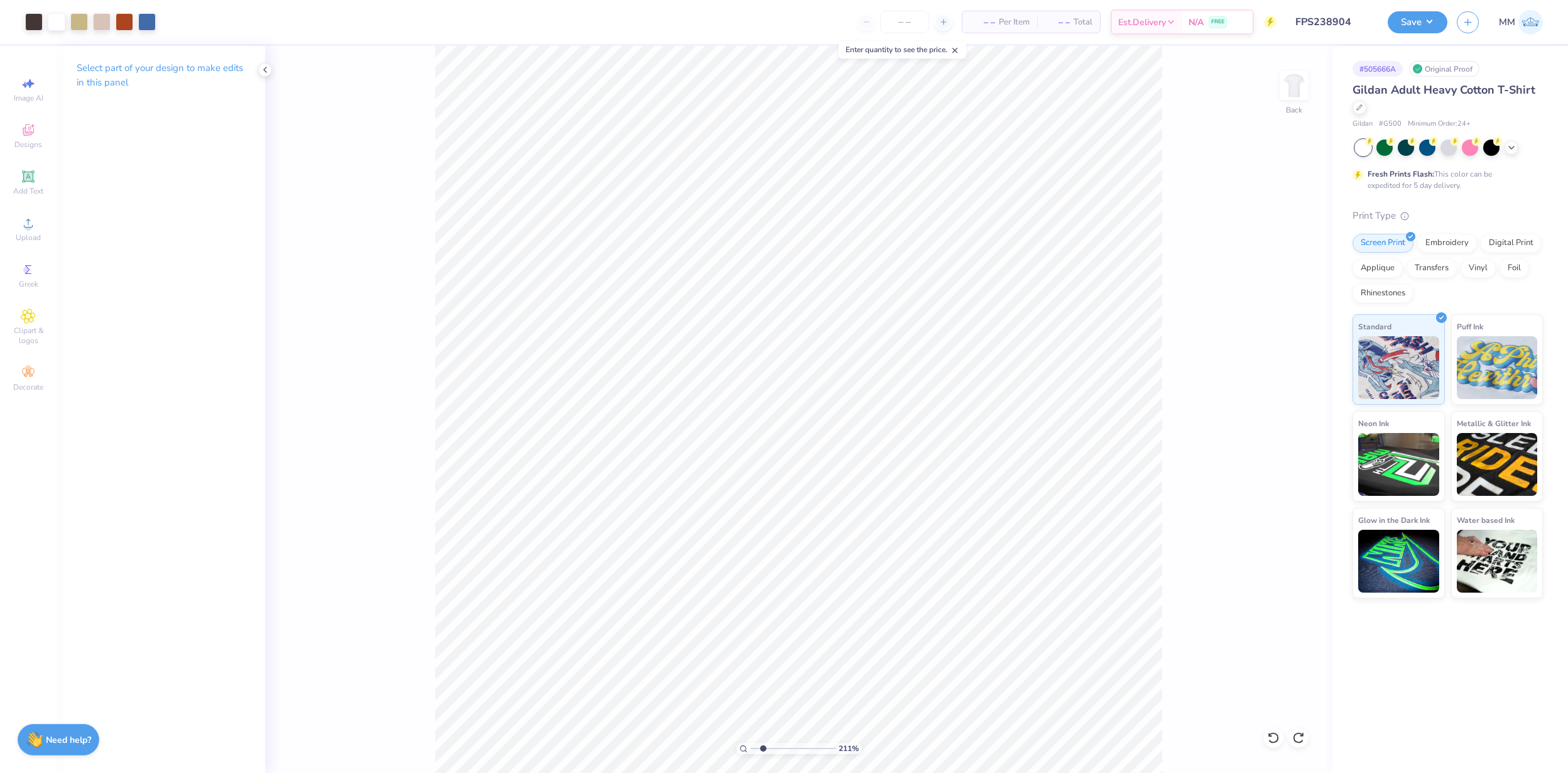
click at [154, 31] on div "Art colors" at bounding box center [78, 22] width 156 height 44
click at [148, 29] on div at bounding box center [147, 20] width 18 height 18
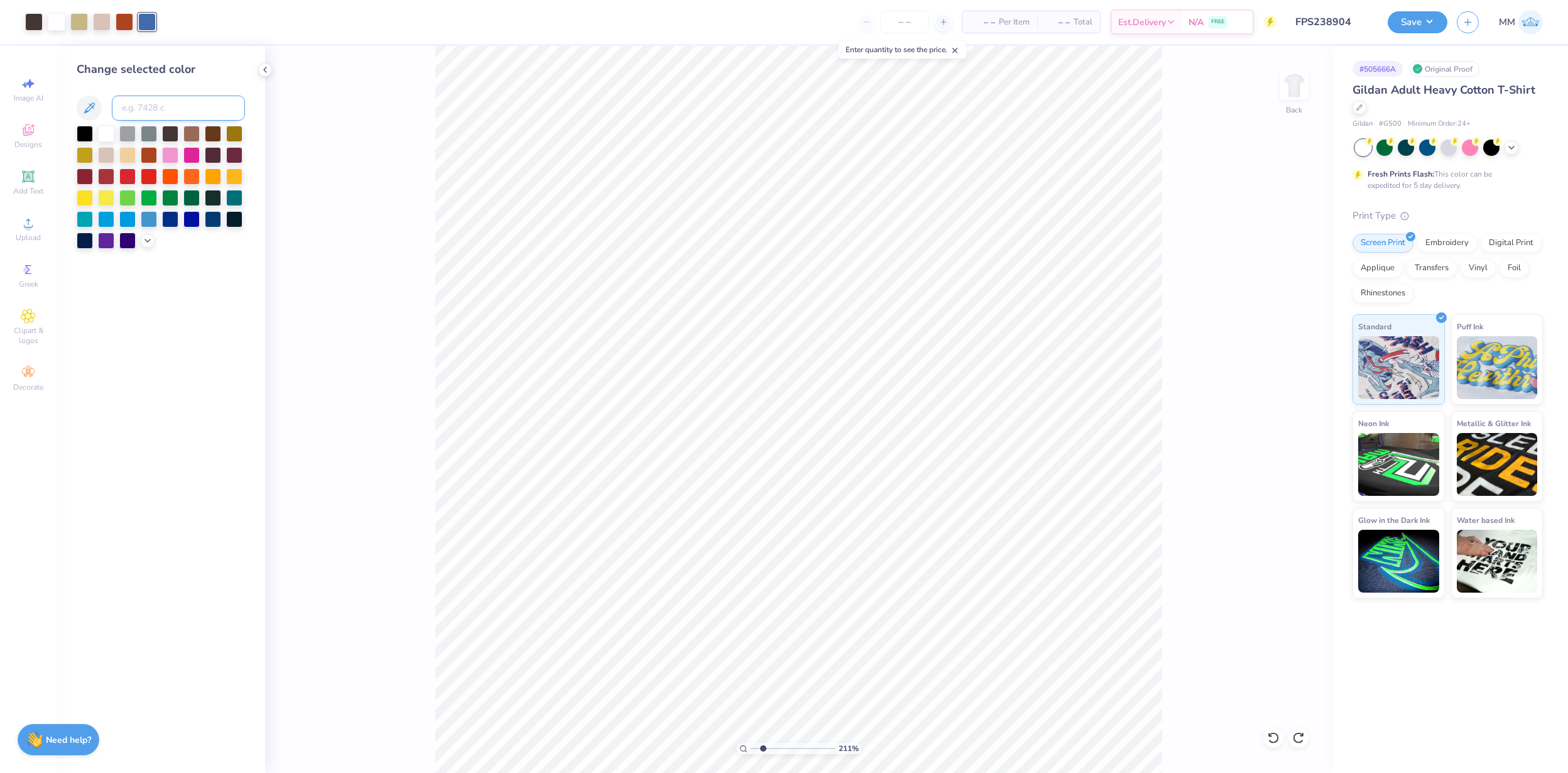
click at [156, 105] on input at bounding box center [178, 108] width 133 height 25
type input "538"
click at [170, 105] on input at bounding box center [178, 108] width 133 height 25
type input "536"
click at [165, 109] on input at bounding box center [178, 108] width 133 height 25
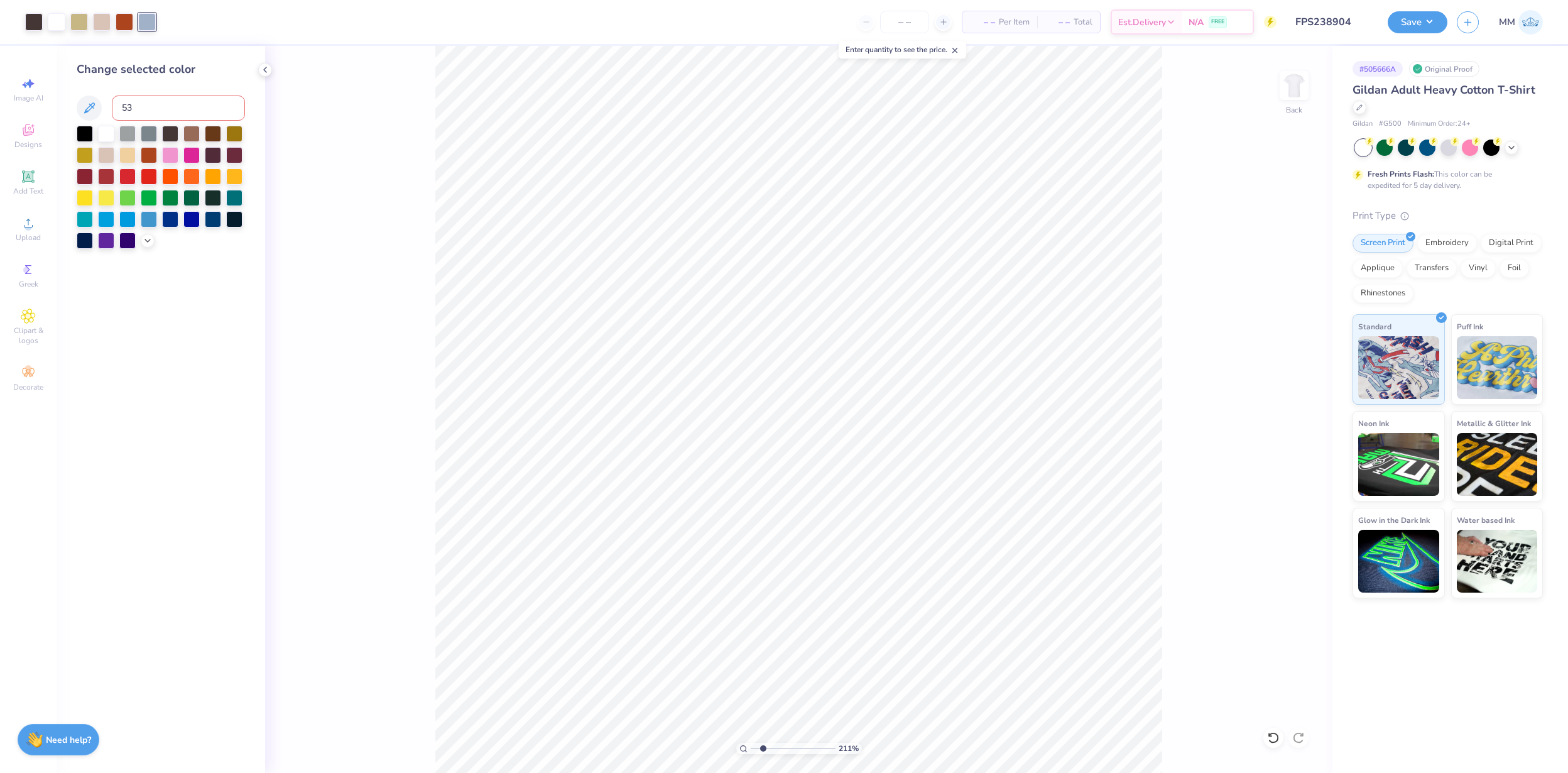
type input "536"
click at [148, 24] on div at bounding box center [147, 22] width 18 height 18
click at [156, 107] on input at bounding box center [178, 108] width 133 height 25
type input "652"
click at [163, 105] on input at bounding box center [178, 108] width 133 height 25
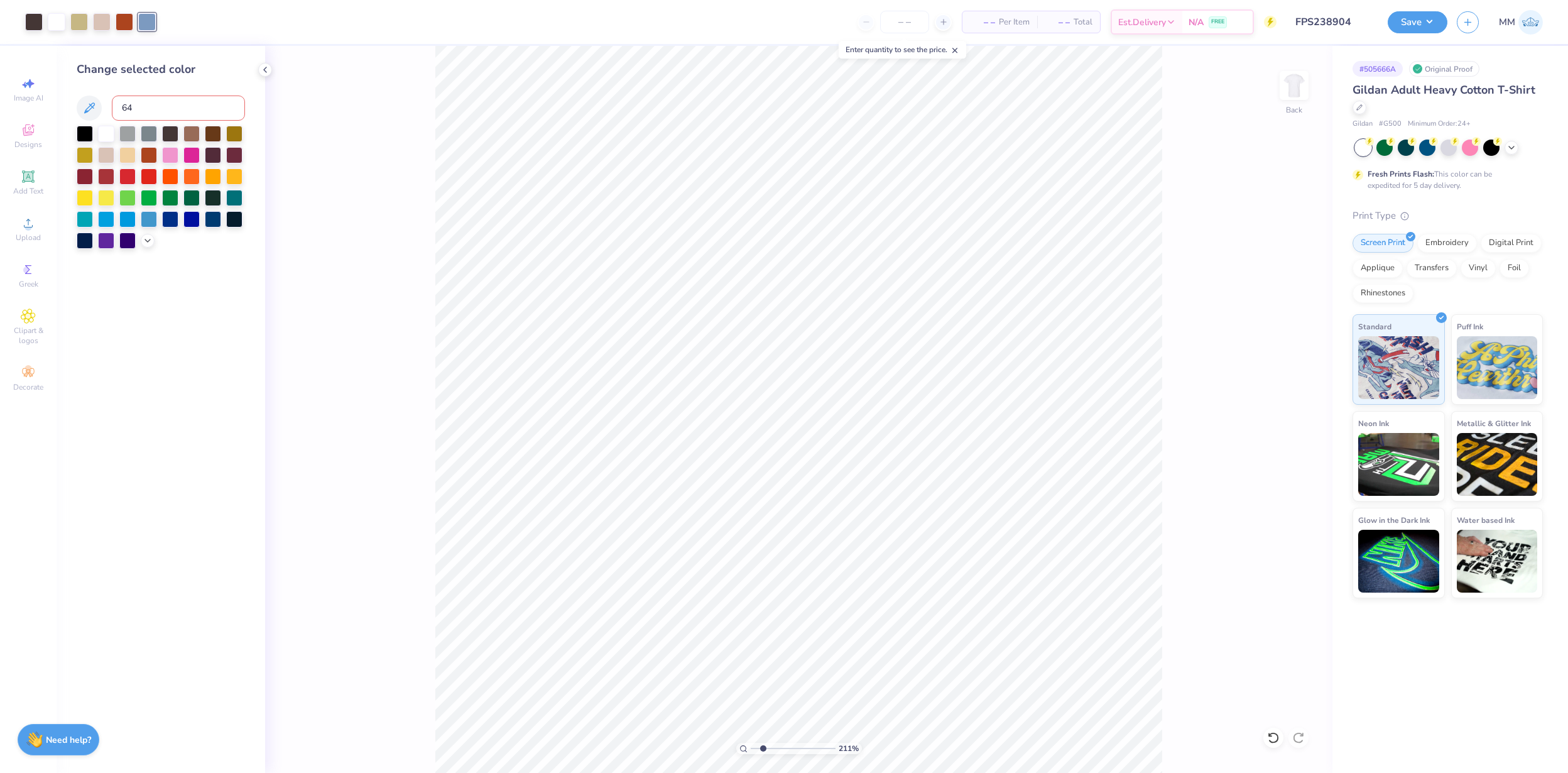
type input "646"
click at [41, 23] on div at bounding box center [33, 20] width 18 height 18
click at [218, 134] on div at bounding box center [213, 132] width 16 height 16
click at [145, 243] on icon at bounding box center [147, 239] width 10 height 10
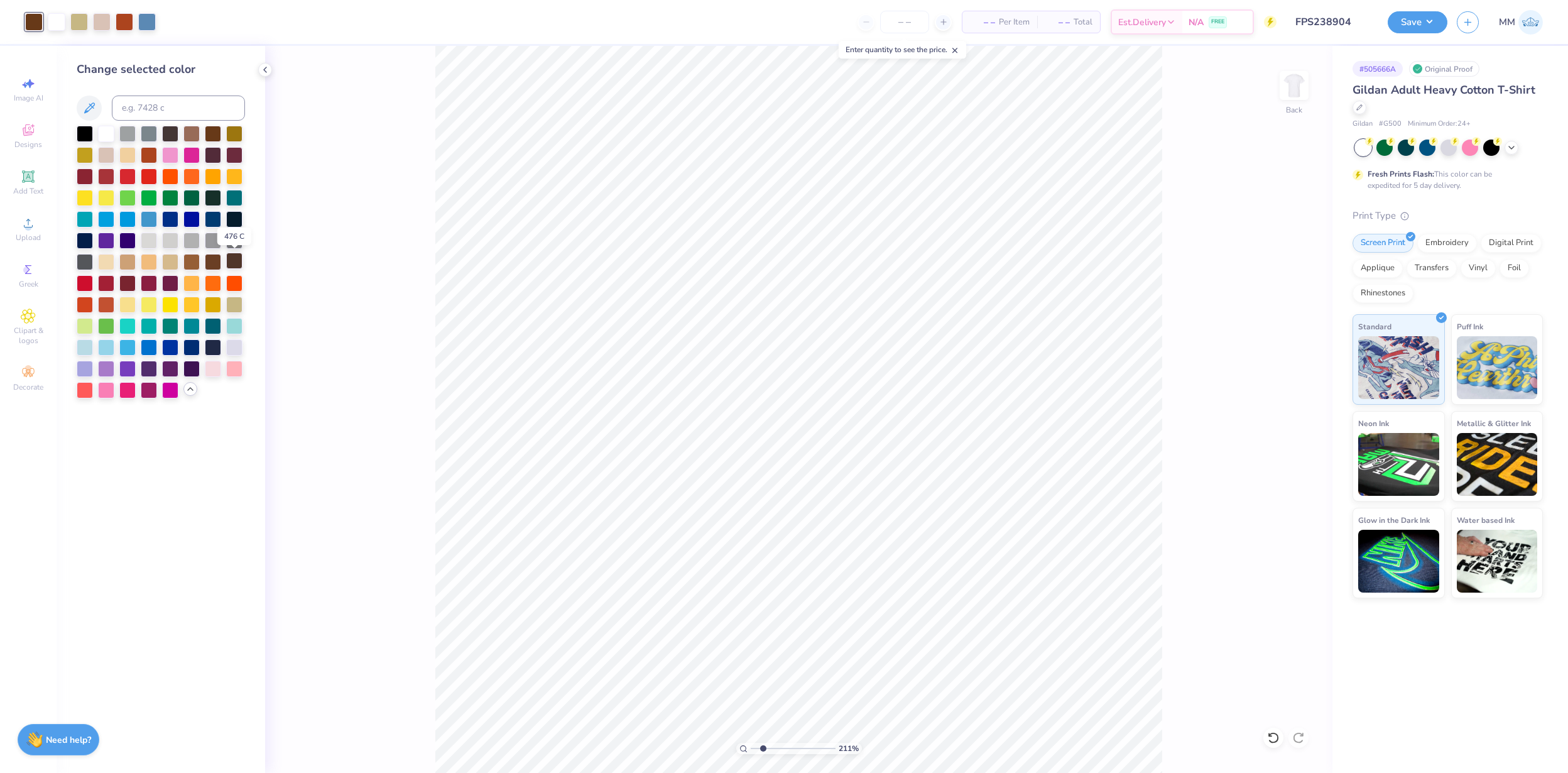
click at [240, 258] on div at bounding box center [234, 261] width 16 height 16
click at [1045, 25] on button "Save" at bounding box center [1417, 20] width 59 height 22
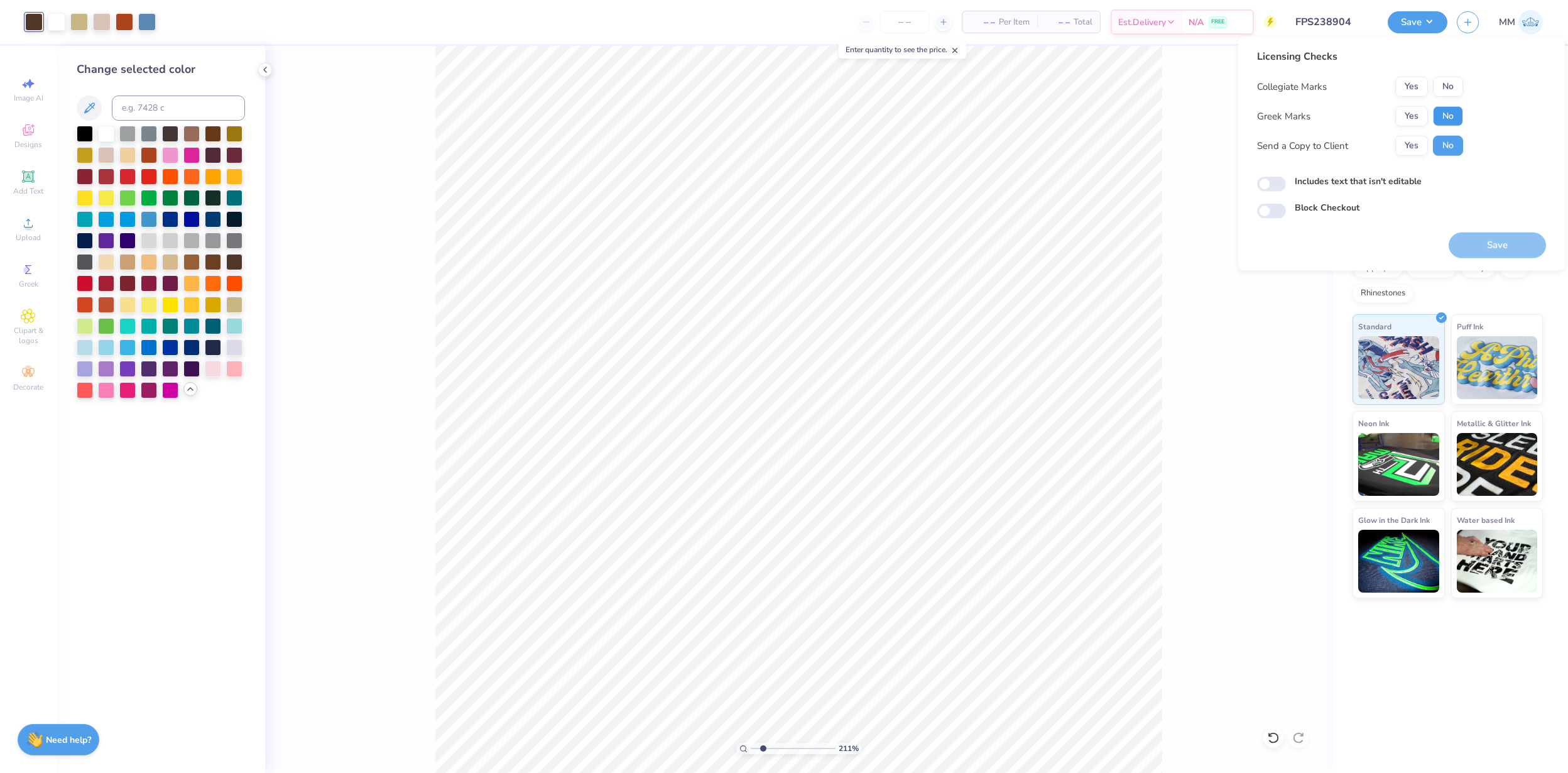
click at [1045, 113] on button "No" at bounding box center [1448, 116] width 30 height 20
click at [1045, 91] on button "No" at bounding box center [1448, 86] width 30 height 20
click at [1045, 244] on button "Save" at bounding box center [1497, 245] width 97 height 25
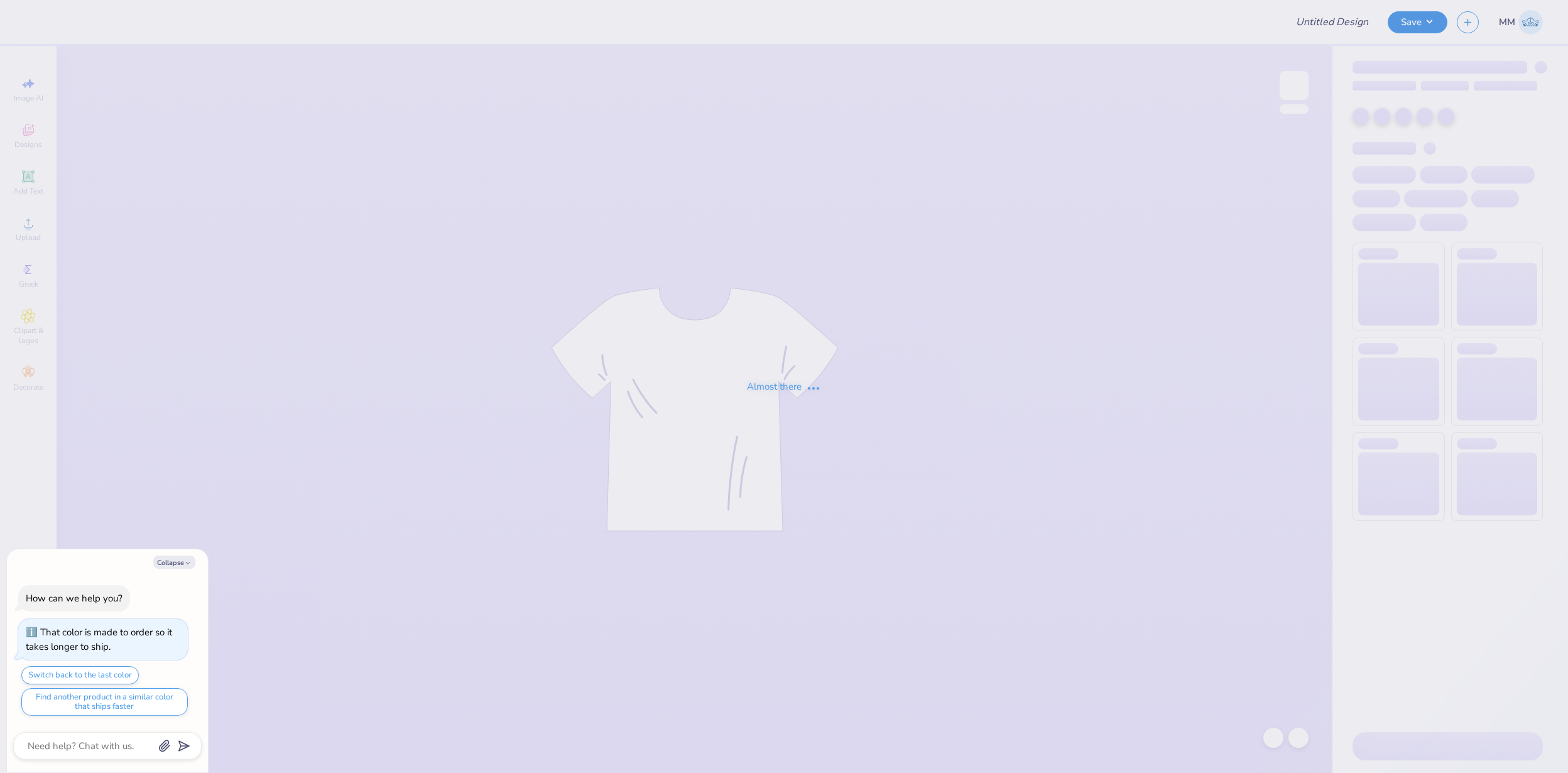
type textarea "x"
type input "FPS239213"
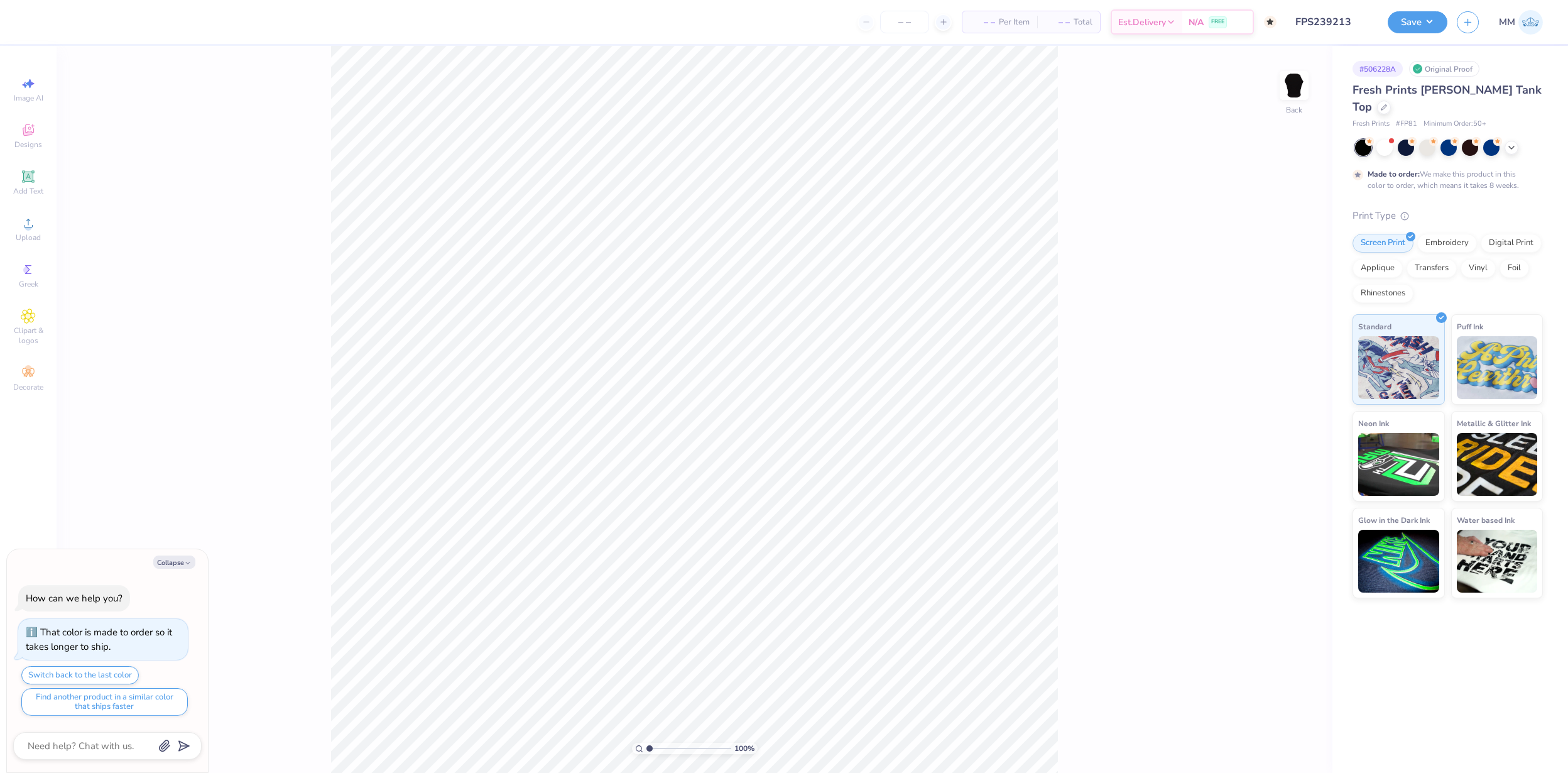
type textarea "x"
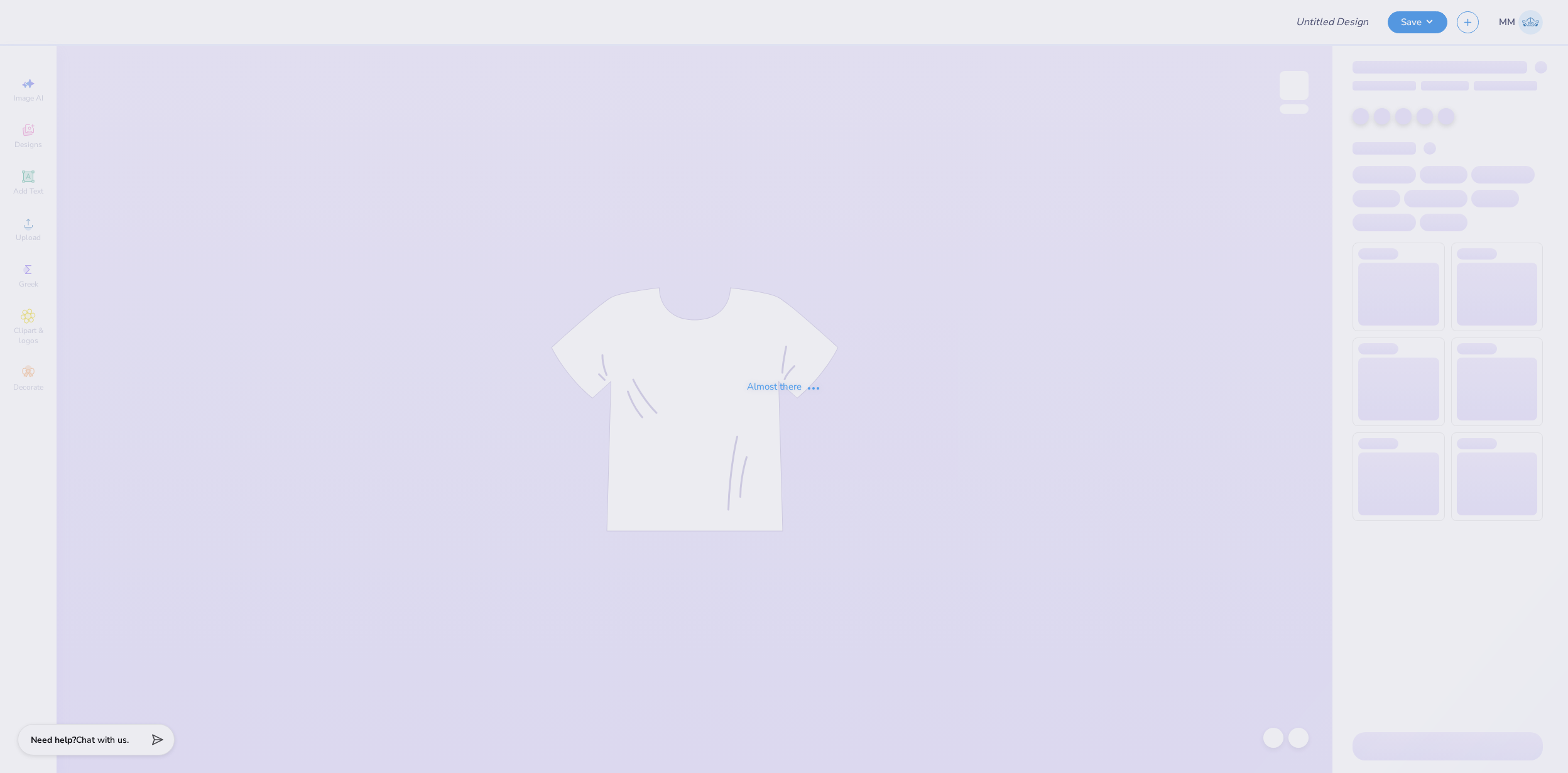
type input "FPS239214"
